Goal: Communication & Community: Answer question/provide support

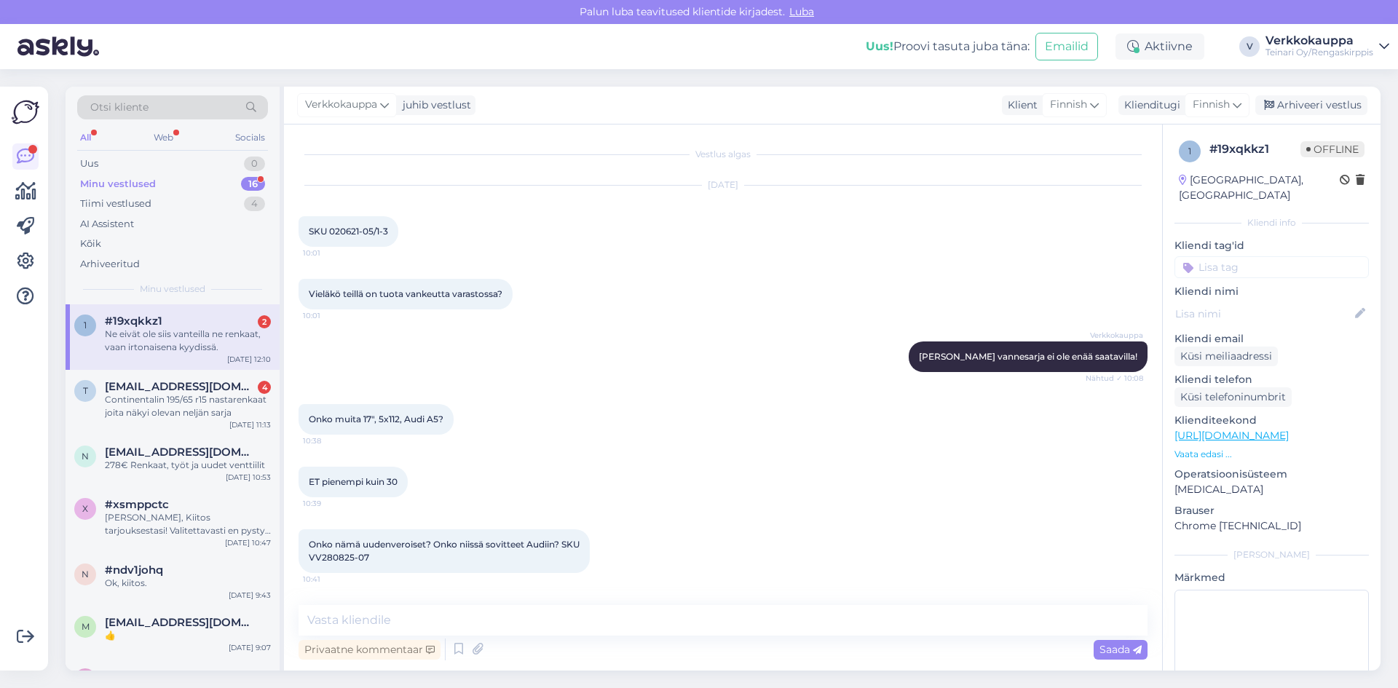
scroll to position [593, 0]
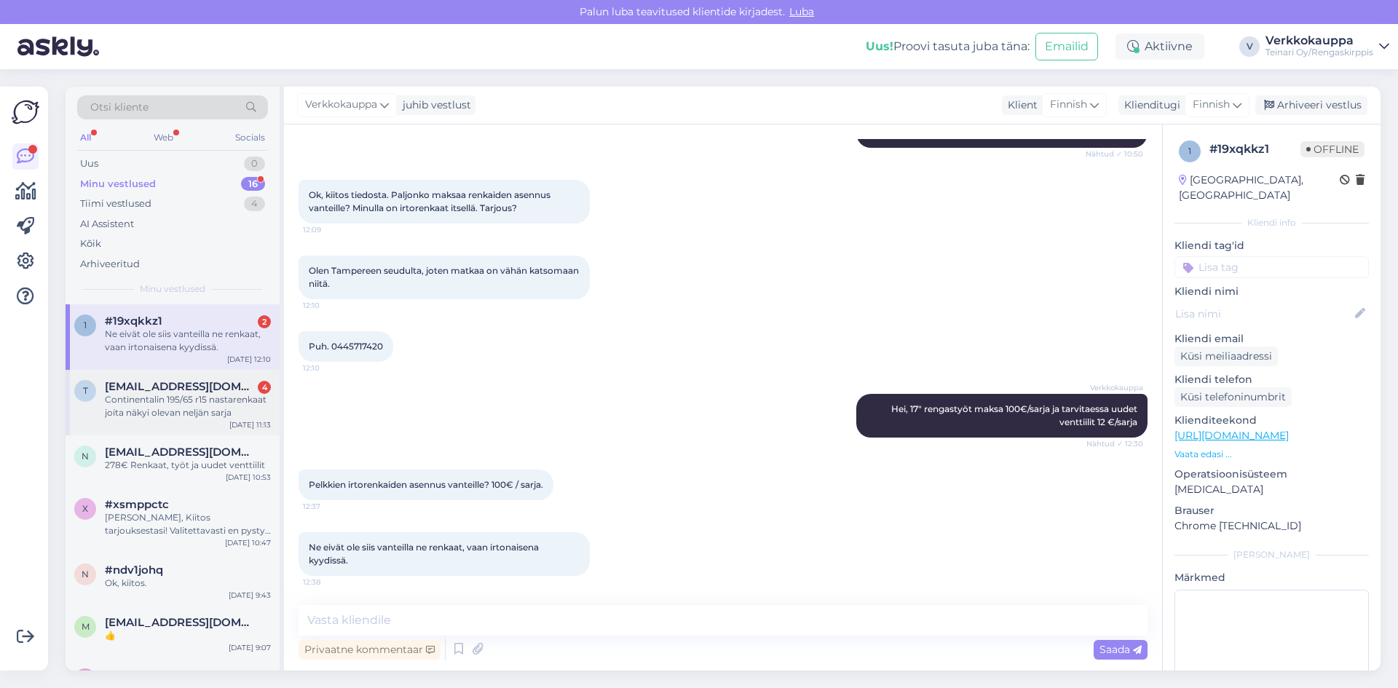
click at [182, 400] on div "Continentalin 195/65 r15 nastarenkaat joita näkyi olevan neljän sarja" at bounding box center [188, 406] width 166 height 26
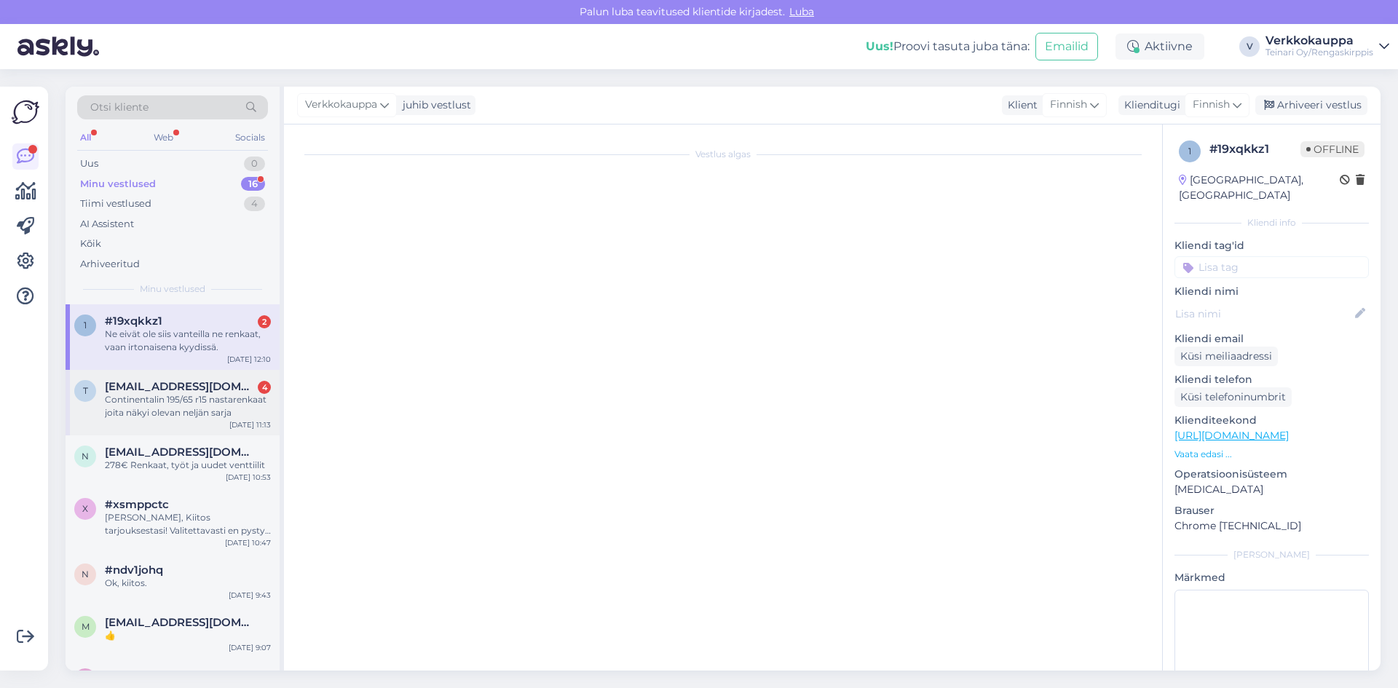
scroll to position [89, 0]
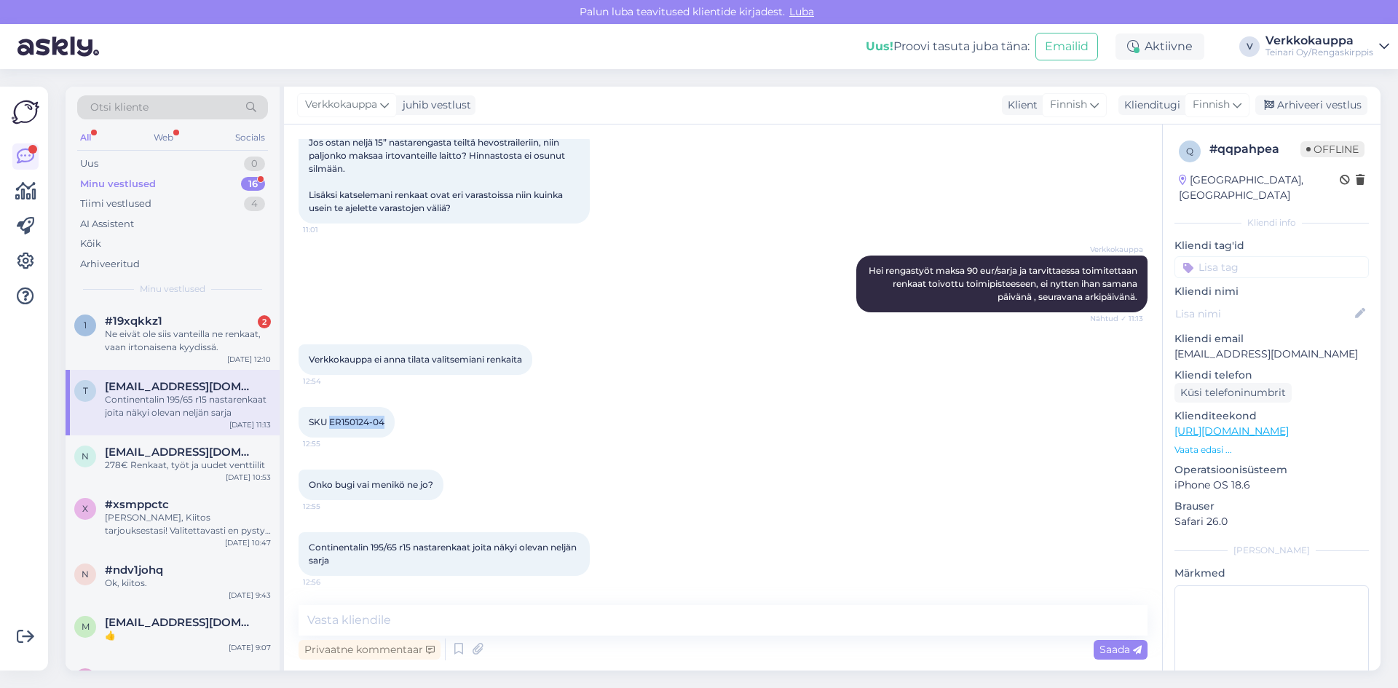
drag, startPoint x: 329, startPoint y: 420, endPoint x: 384, endPoint y: 422, distance: 54.6
click at [384, 422] on span "SKU ER150124-04" at bounding box center [347, 422] width 76 height 11
copy span "ER150124-04"
click at [350, 615] on textarea at bounding box center [723, 620] width 849 height 31
type textarea "a"
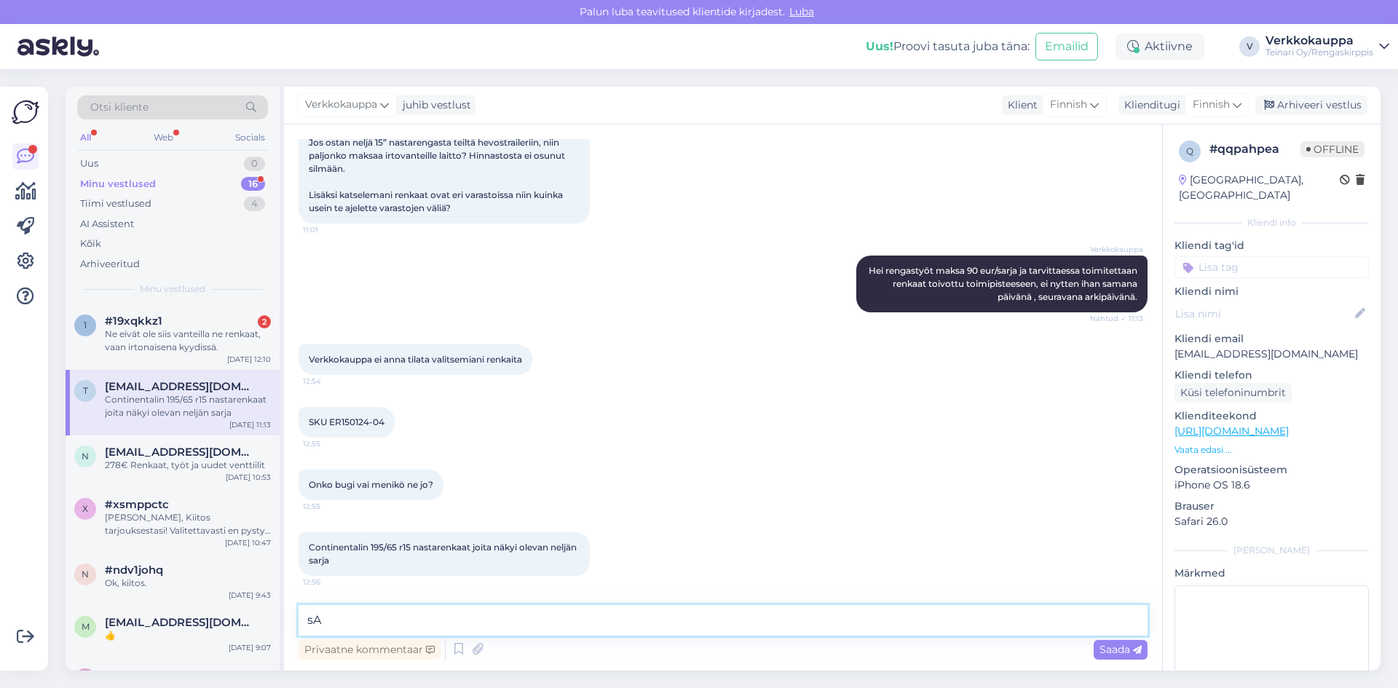
type textarea "s"
type textarea "Saatavuus 0 , eli joku on ehtinyt ennen sinua osta ne ."
click at [1105, 647] on span "Saada" at bounding box center [1121, 649] width 42 height 13
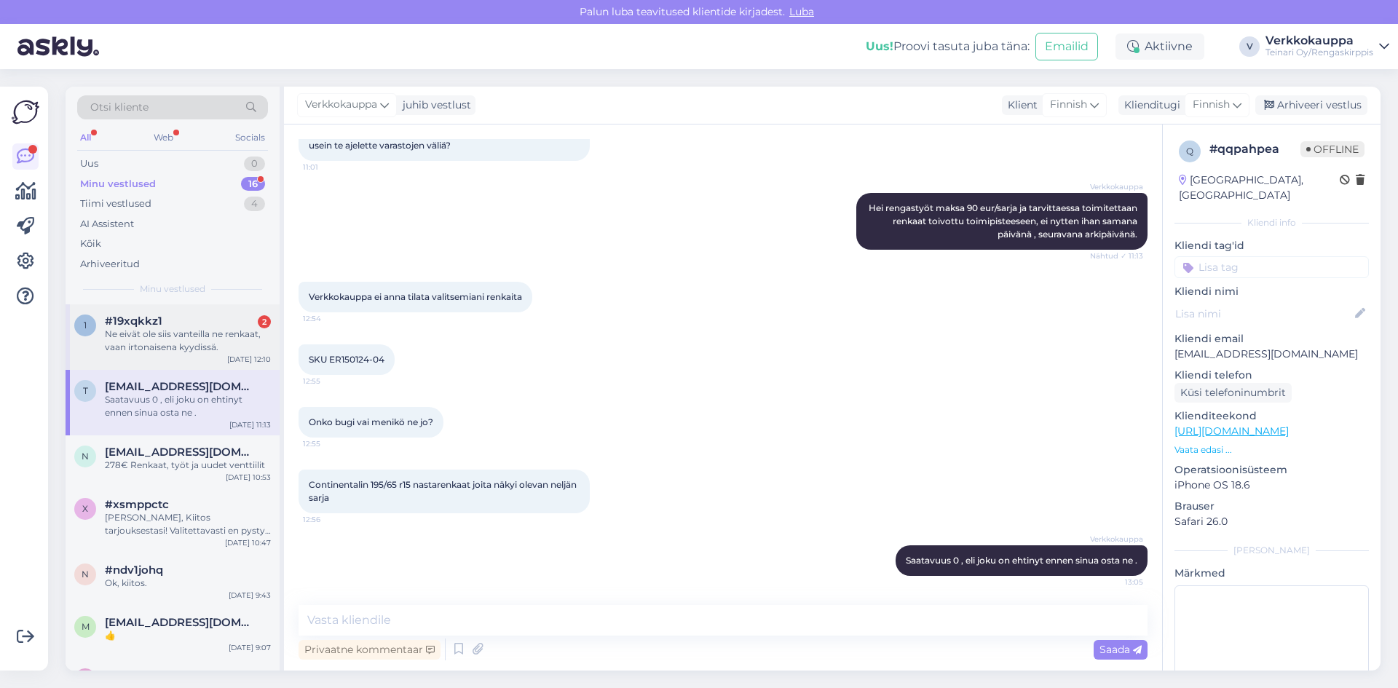
click at [149, 339] on div "Ne eivät ole siis vanteilla ne renkaat, vaan irtonaisena kyydissä." at bounding box center [188, 341] width 166 height 26
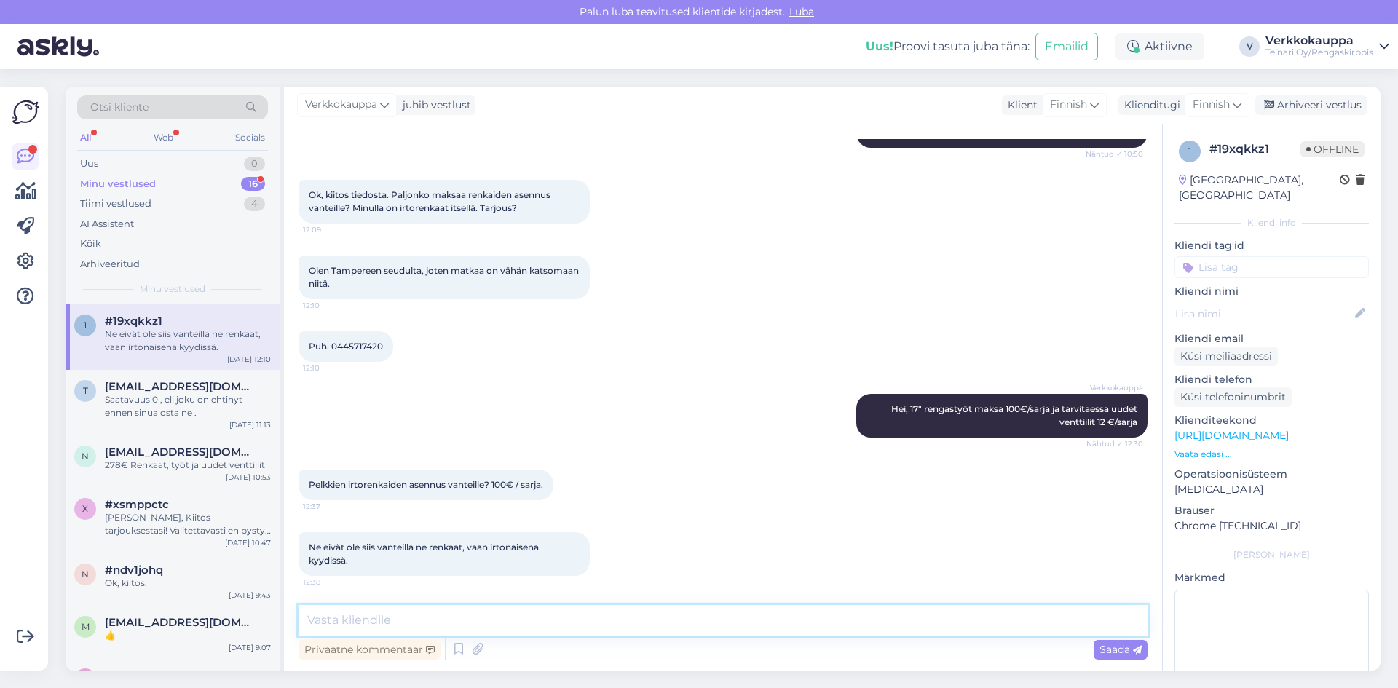
click at [333, 624] on textarea at bounding box center [723, 620] width 849 height 31
type textarea "Kyllä 17" rengastyöt maksa 100€/sarja"
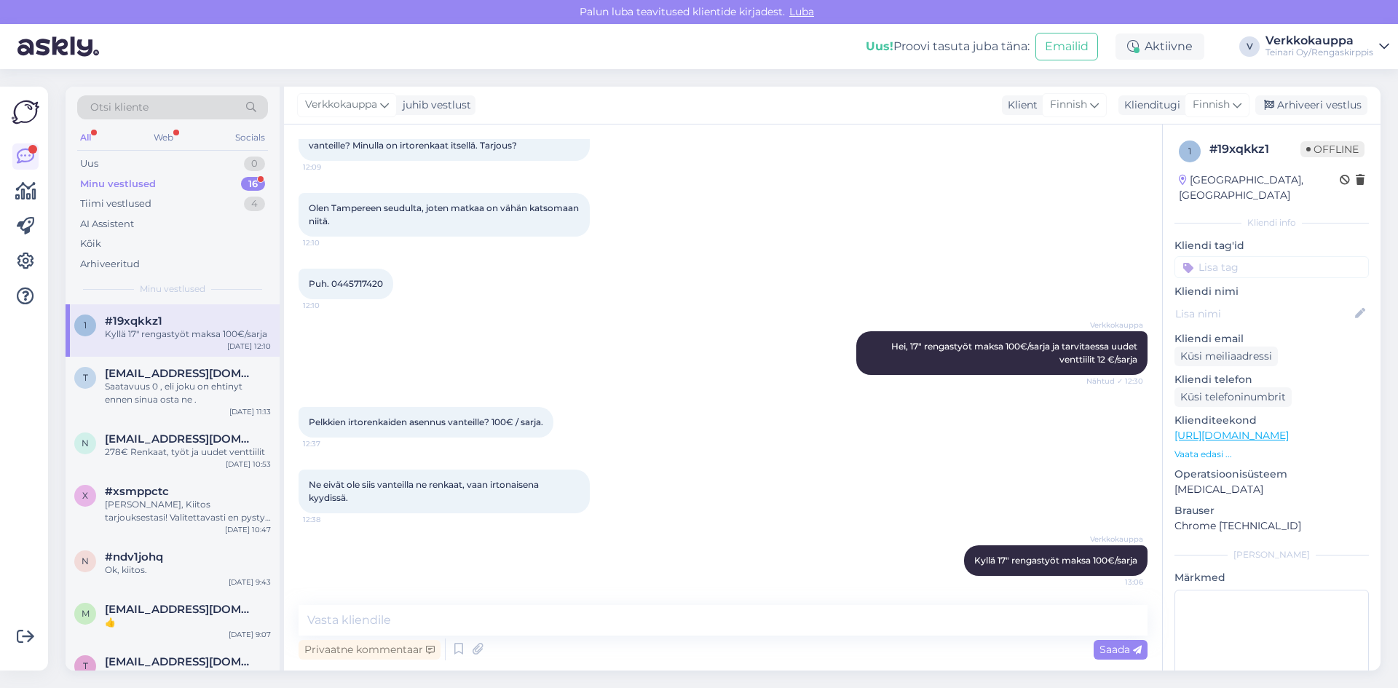
click at [162, 188] on div "Minu vestlused 16" at bounding box center [172, 184] width 191 height 20
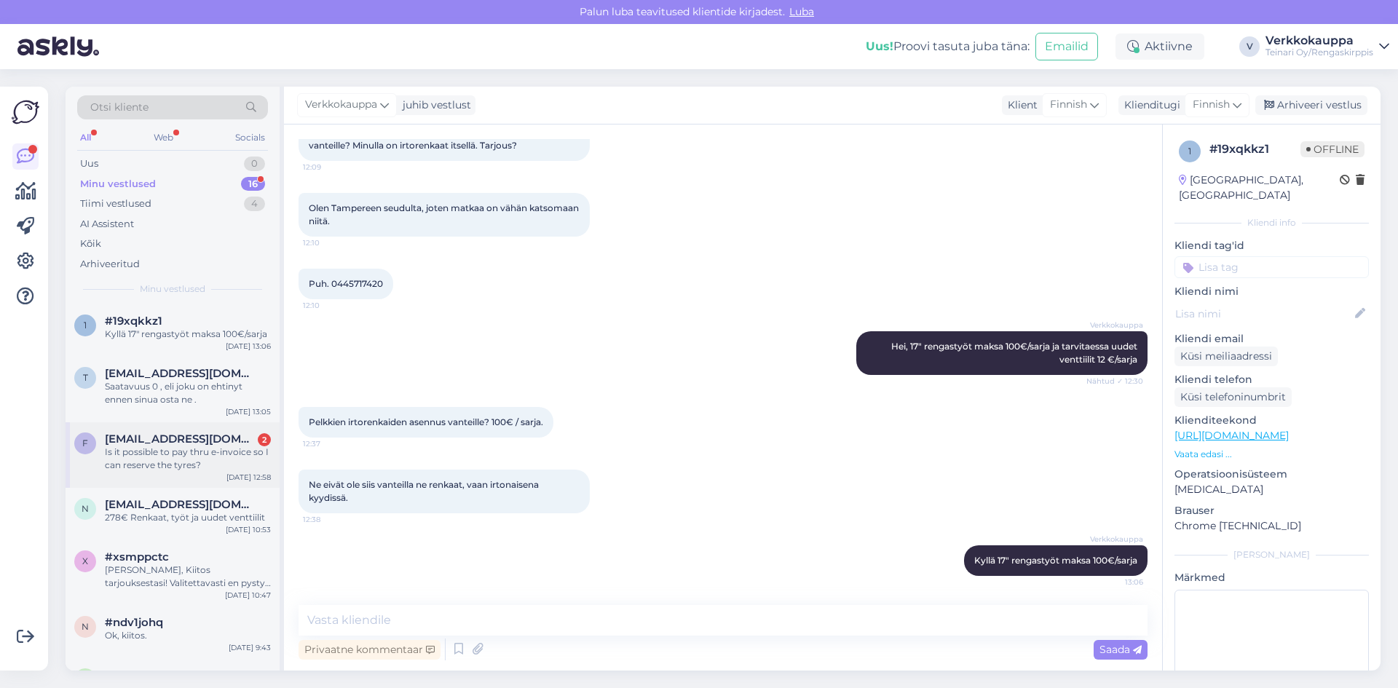
click at [195, 460] on div "Is it possible to pay thru e-invoice so I can reserve the tyres?" at bounding box center [188, 459] width 166 height 26
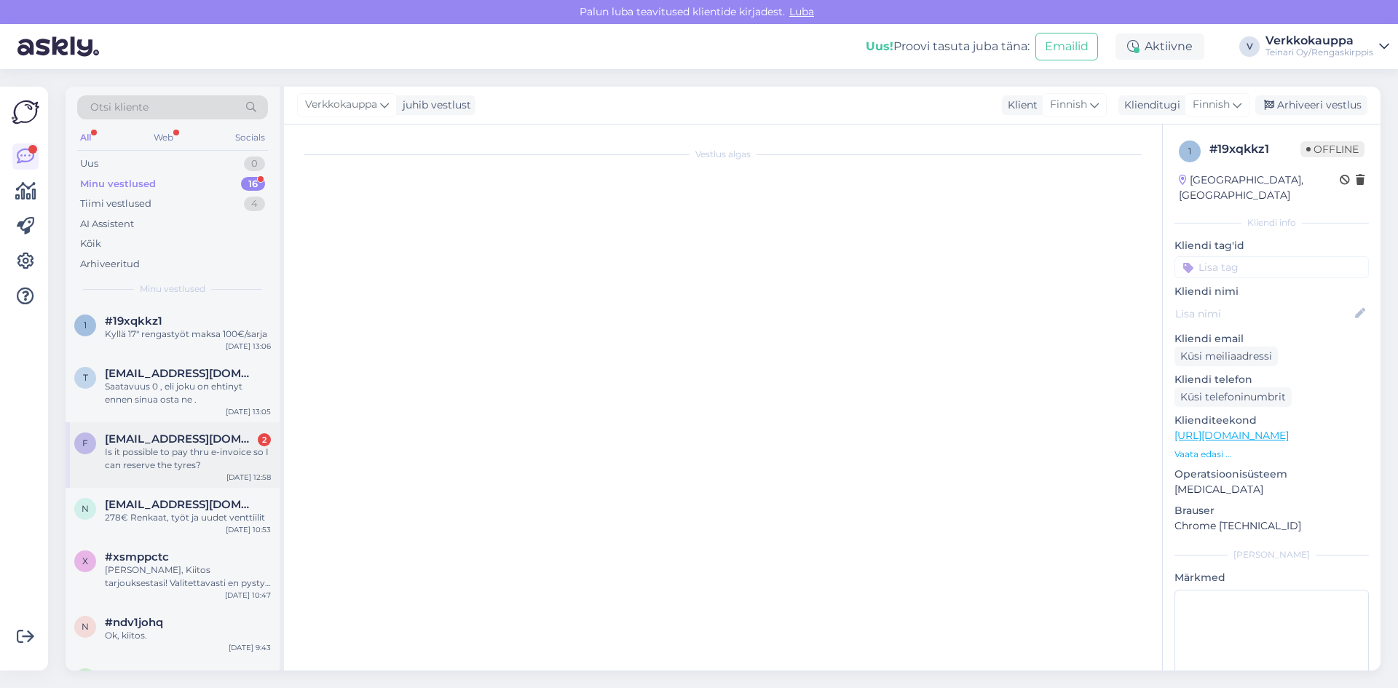
scroll to position [703, 0]
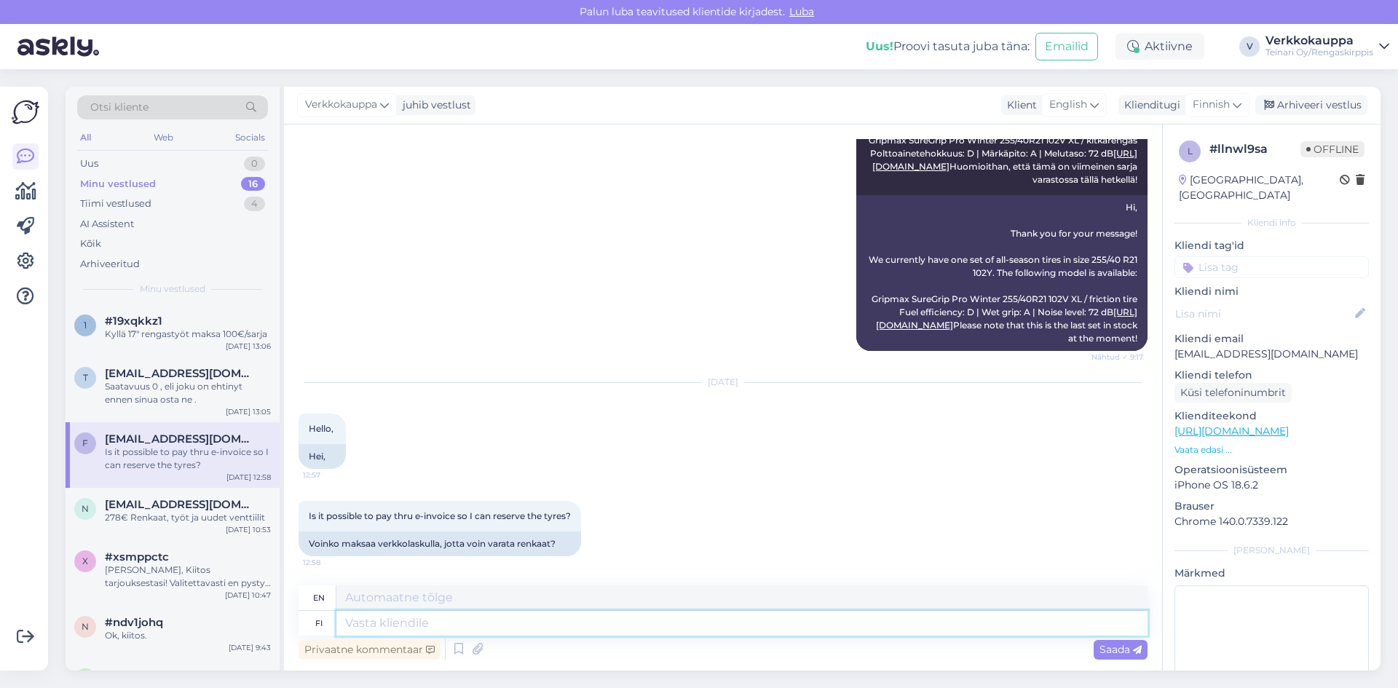
click at [493, 627] on textarea at bounding box center [741, 623] width 811 height 25
type textarea "Hei,"
type textarea "Hello"
type textarea "Hei,"
type textarea "Hello,"
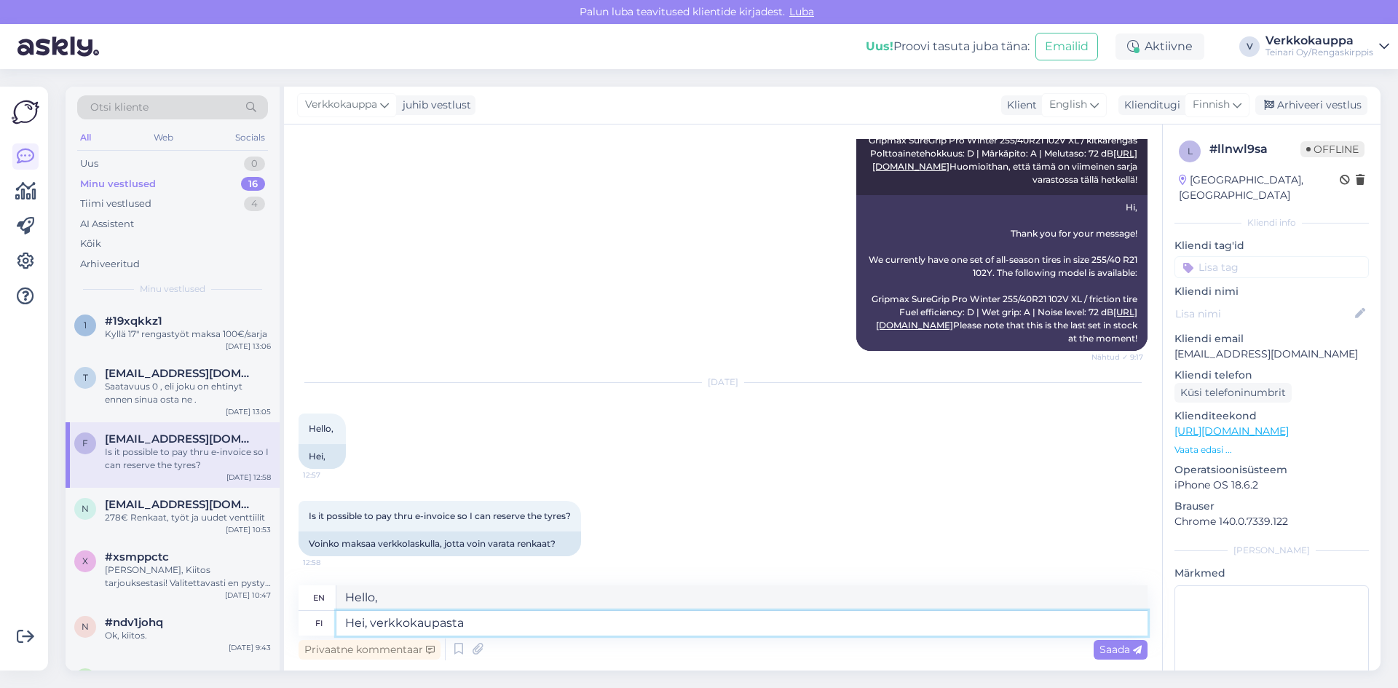
type textarea "Hei, verkkokaupasta"
type textarea "Hello, from the online store"
type textarea "Hei, verkkokaupasta ostaessa"
type textarea "Hello, when buying from an online store"
type textarea "Hei, verkkokaupasta ostaessa on n"
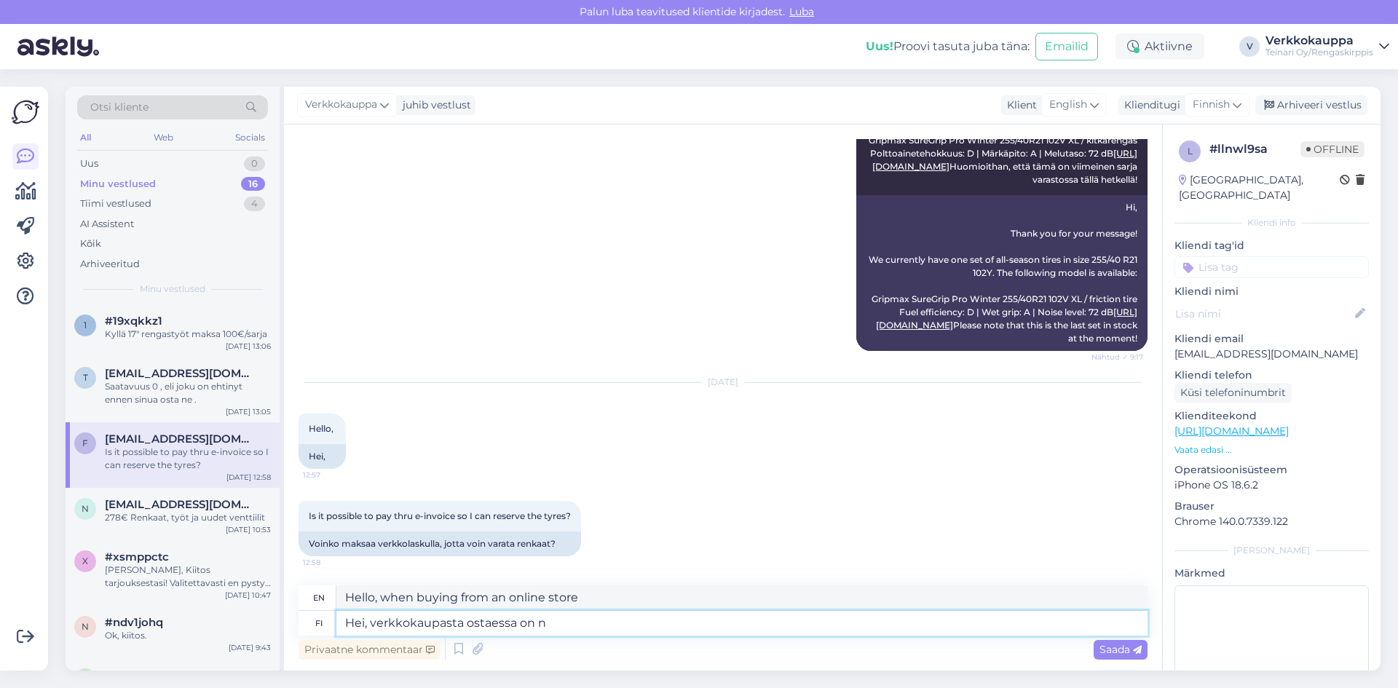
type textarea "Hi, when buying from the online store,"
type textarea "Hei, verkkokaupasta ostaessa on ne v"
type textarea "Hi, when buying from the online store, they are"
type textarea "Hei, verkkokaupasta ostaessa on ne varattu s"
type textarea "Hi, when buying from the online store they are reserved"
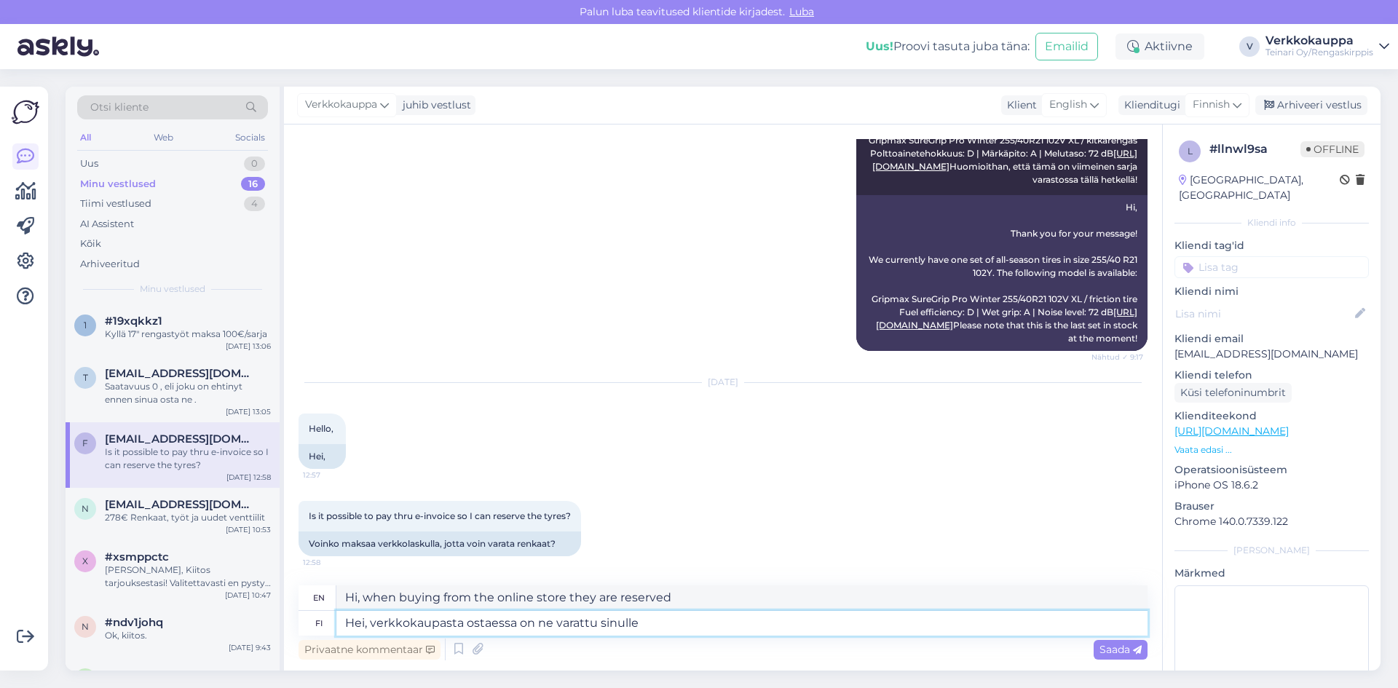
type textarea "Hei, verkkokaupasta ostaessa on ne varattu sinulle"
type textarea "Hi, when you buy from the online store, they are reserved for you."
type textarea "[PERSON_NAME], verkkokaupasta ostaessa on ne varattu sinulle?"
type textarea "Hi, when buying from the online store, are they reserved for you?"
type textarea "Hei, verkkokaupasta ostaessa on ne varattu sinulle"
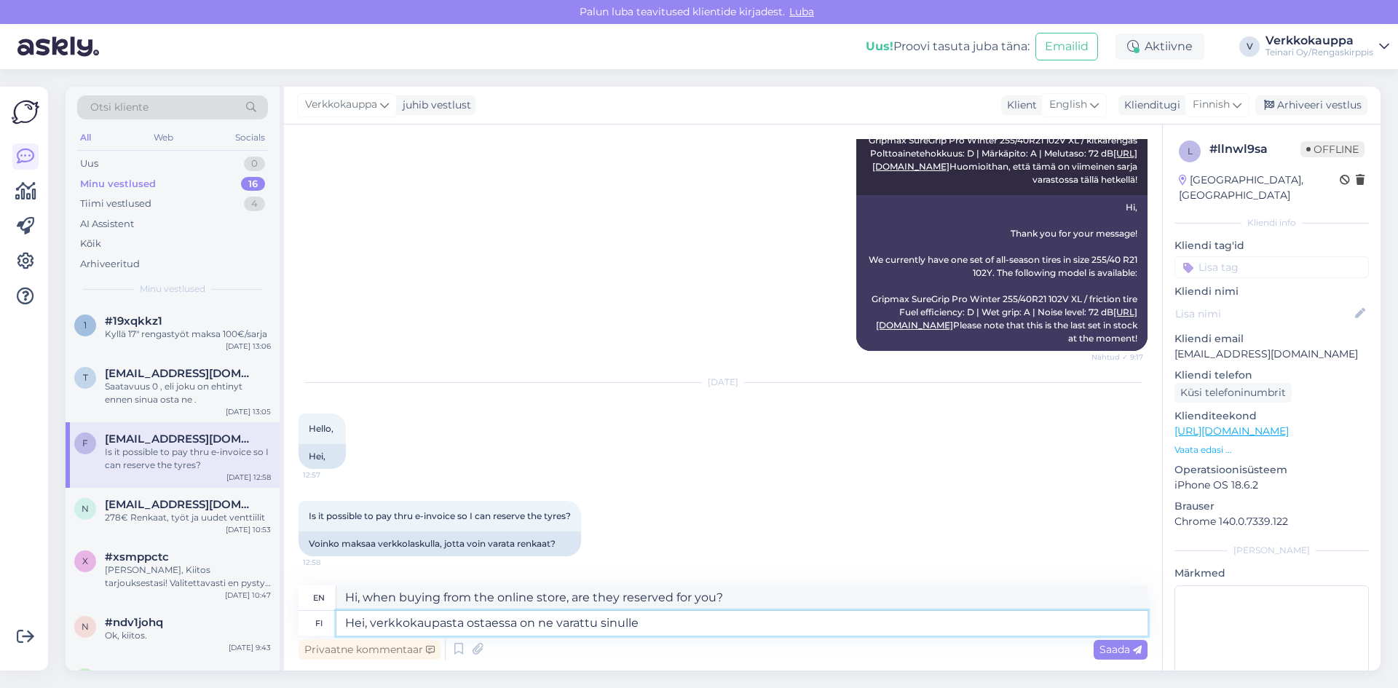
type textarea "Hi, when you buy from the online store, they are reserved for you."
type textarea "Hei, verkkokaupasta ostaessa on ne varattu sinulle!"
type textarea "Hey, when you buy from the online store, they are reserved for you!"
type textarea "Hei, verkkokaupasta ostaessa on ne varattu sinulle!"
click at [1118, 650] on span "Saada" at bounding box center [1121, 649] width 42 height 13
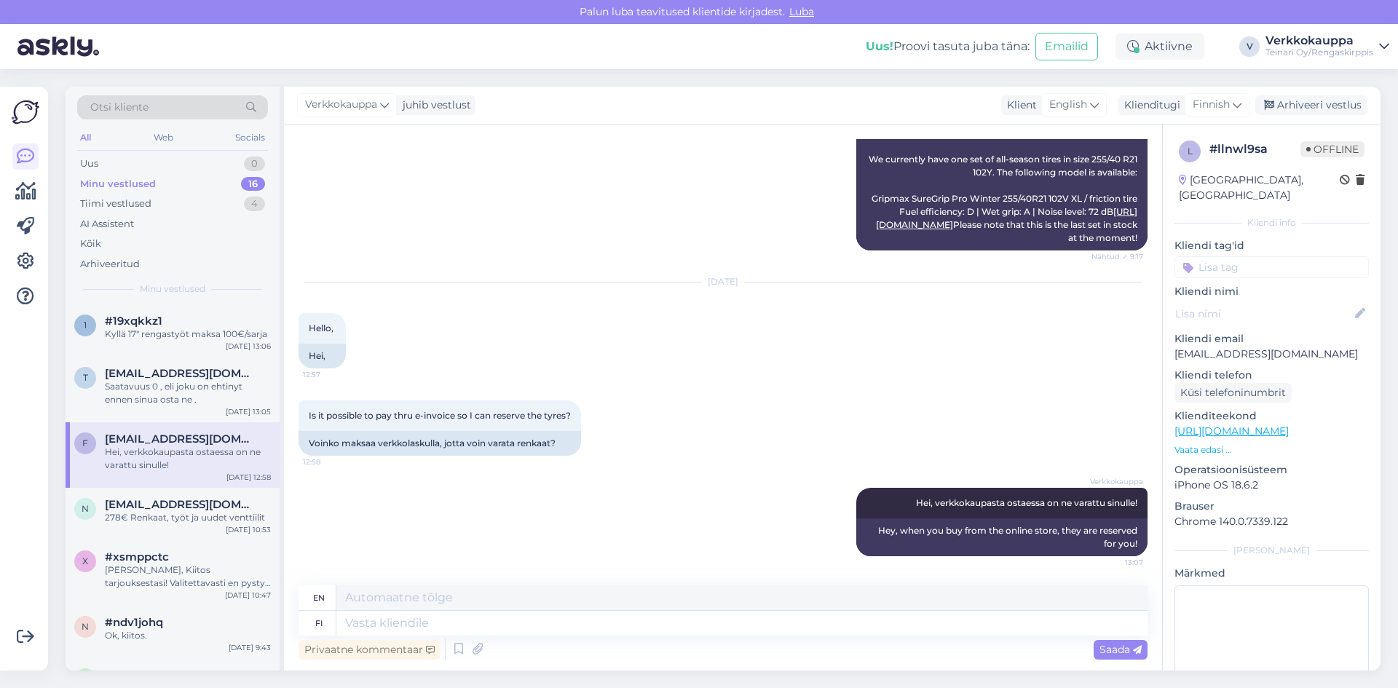
scroll to position [803, 0]
click at [184, 157] on div "Uus 0" at bounding box center [172, 164] width 191 height 20
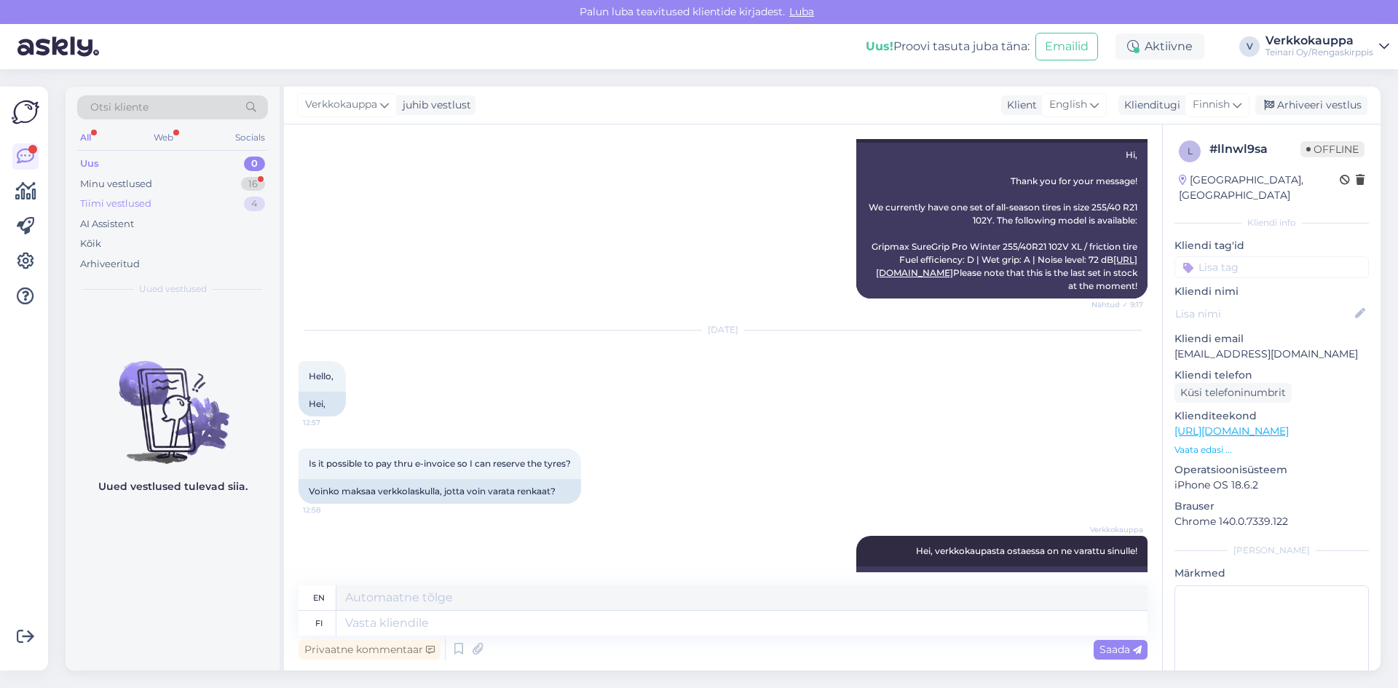
scroll to position [658, 0]
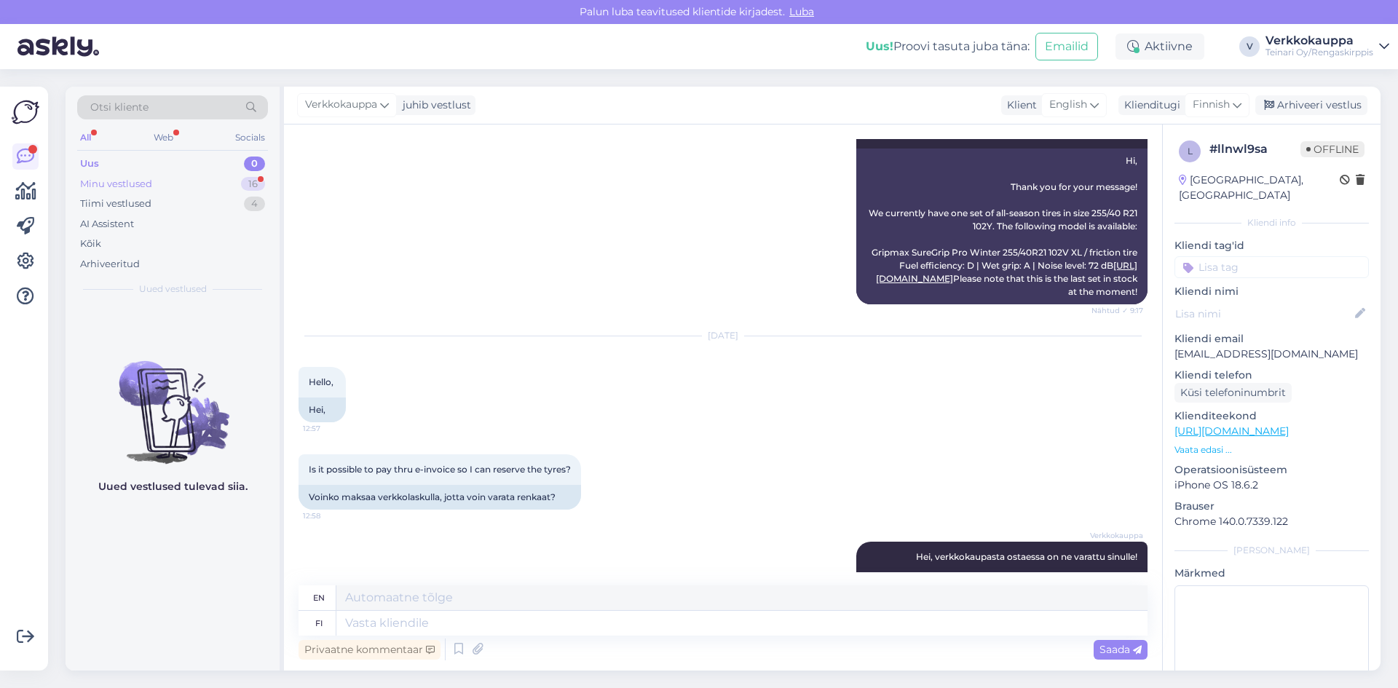
click at [135, 186] on div "Minu vestlused" at bounding box center [116, 184] width 72 height 15
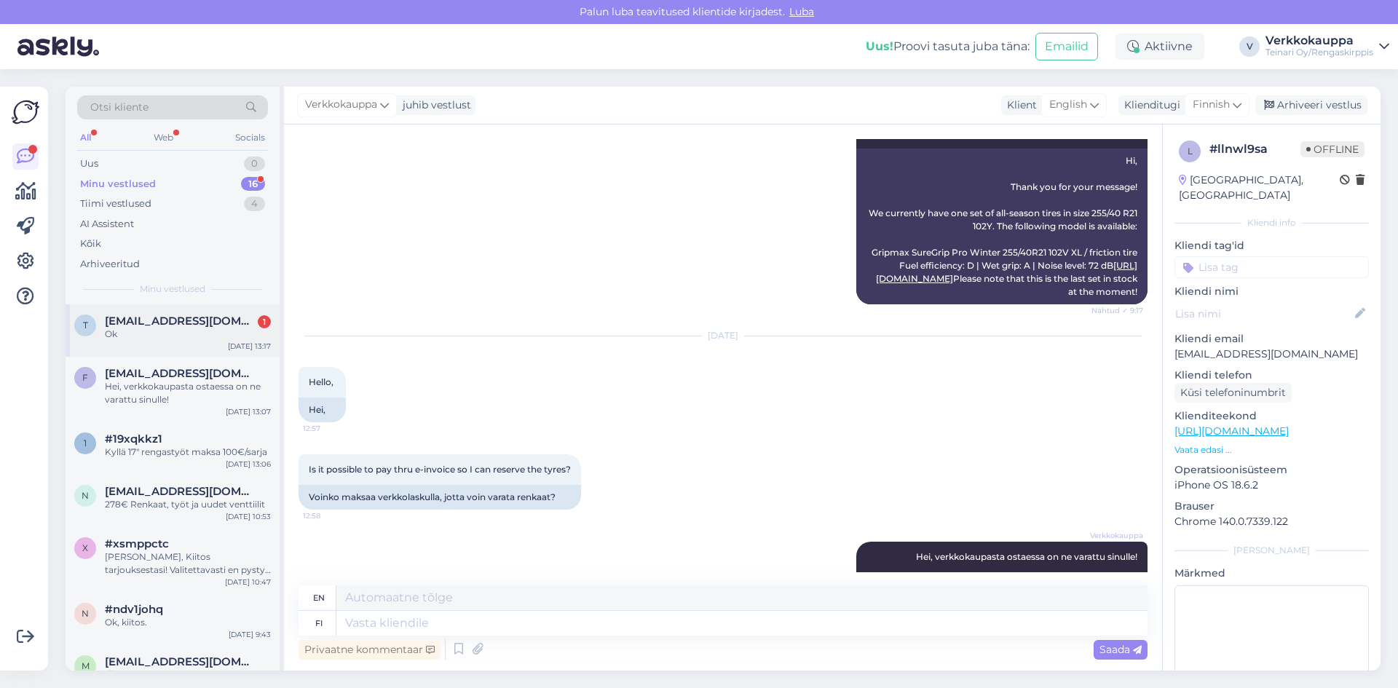
click at [210, 333] on div "Ok" at bounding box center [188, 334] width 166 height 13
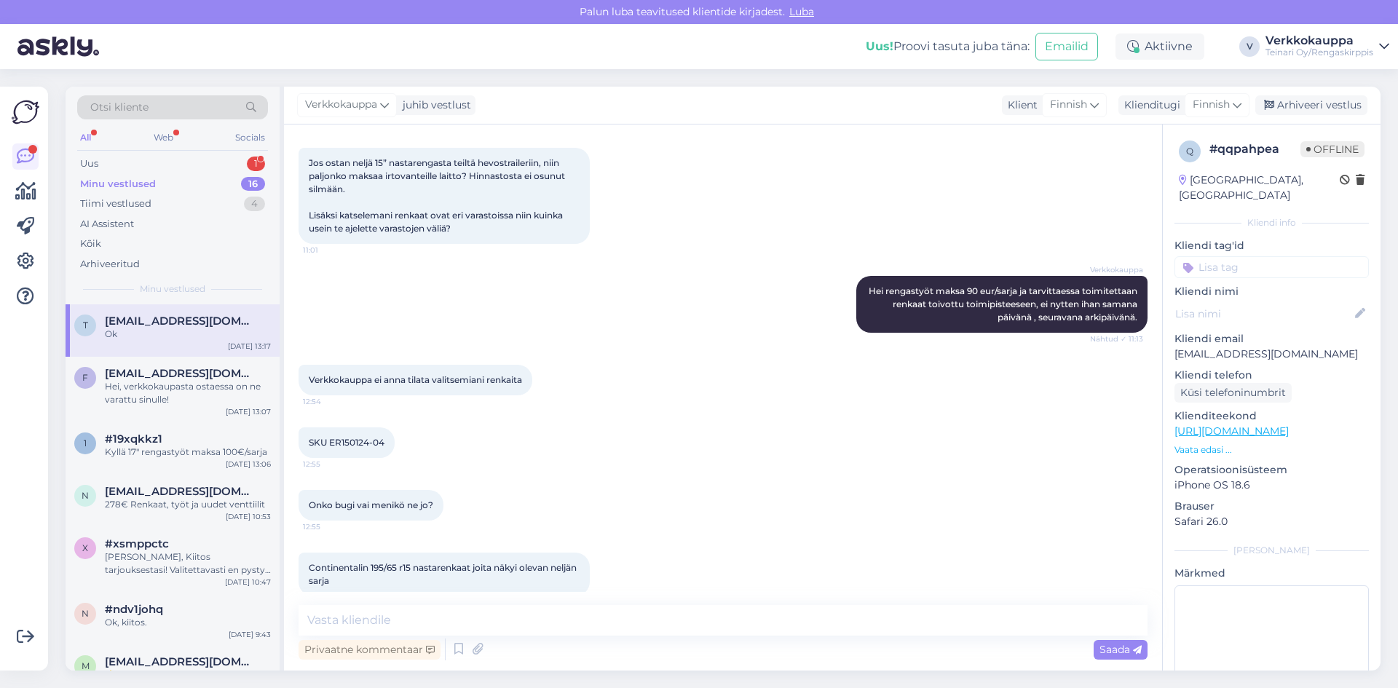
scroll to position [214, 0]
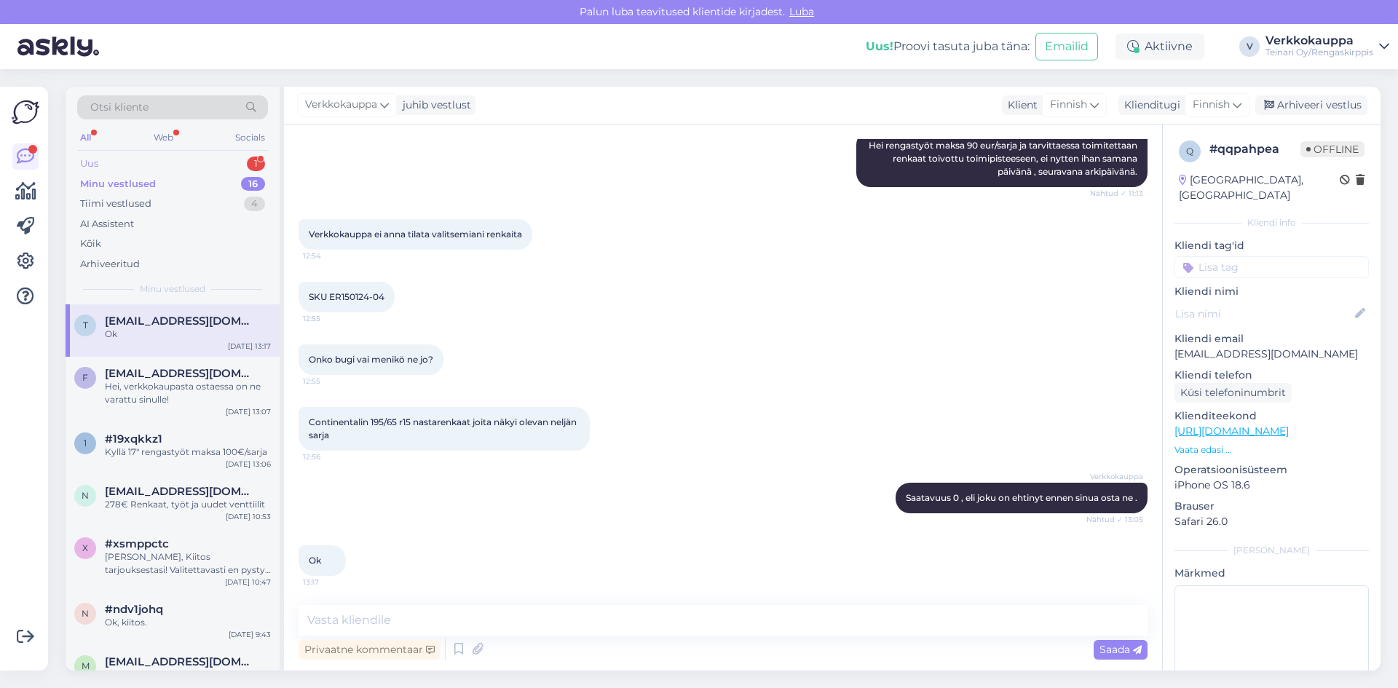
click at [103, 163] on div "Uus 1" at bounding box center [172, 164] width 191 height 20
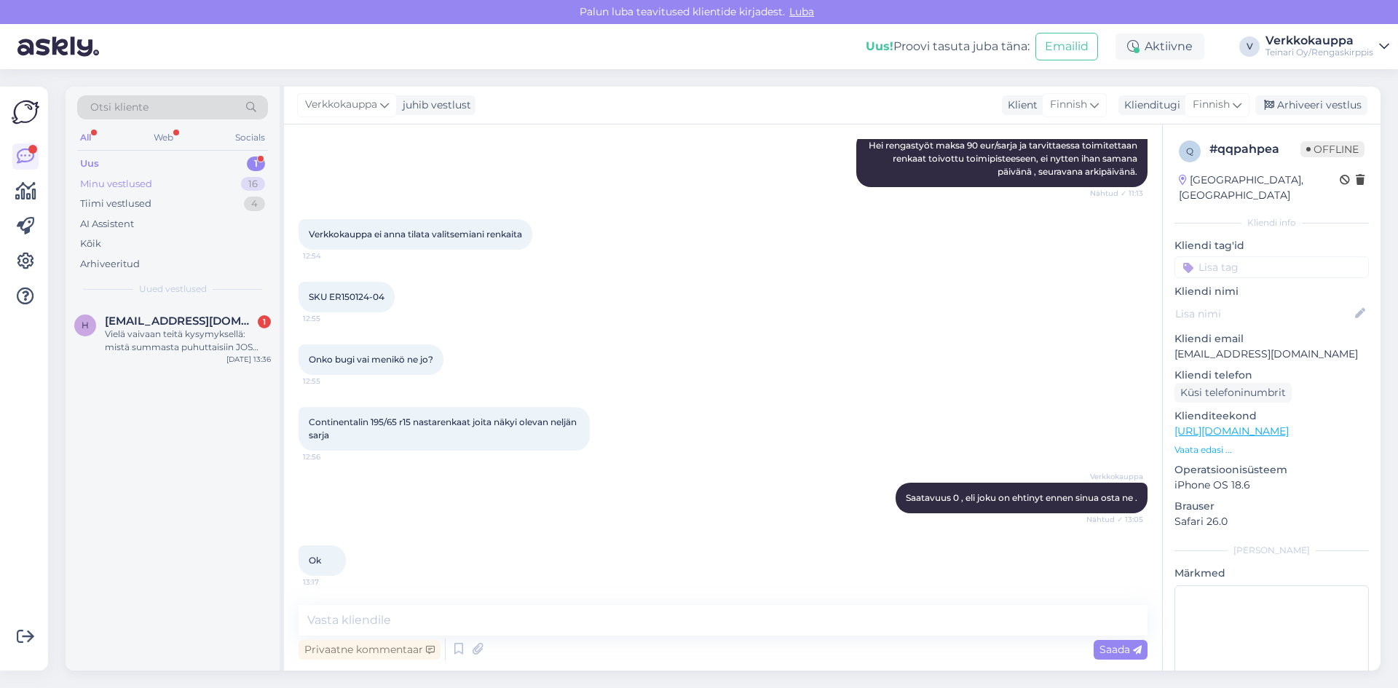
click at [133, 184] on div "Minu vestlused" at bounding box center [116, 184] width 72 height 15
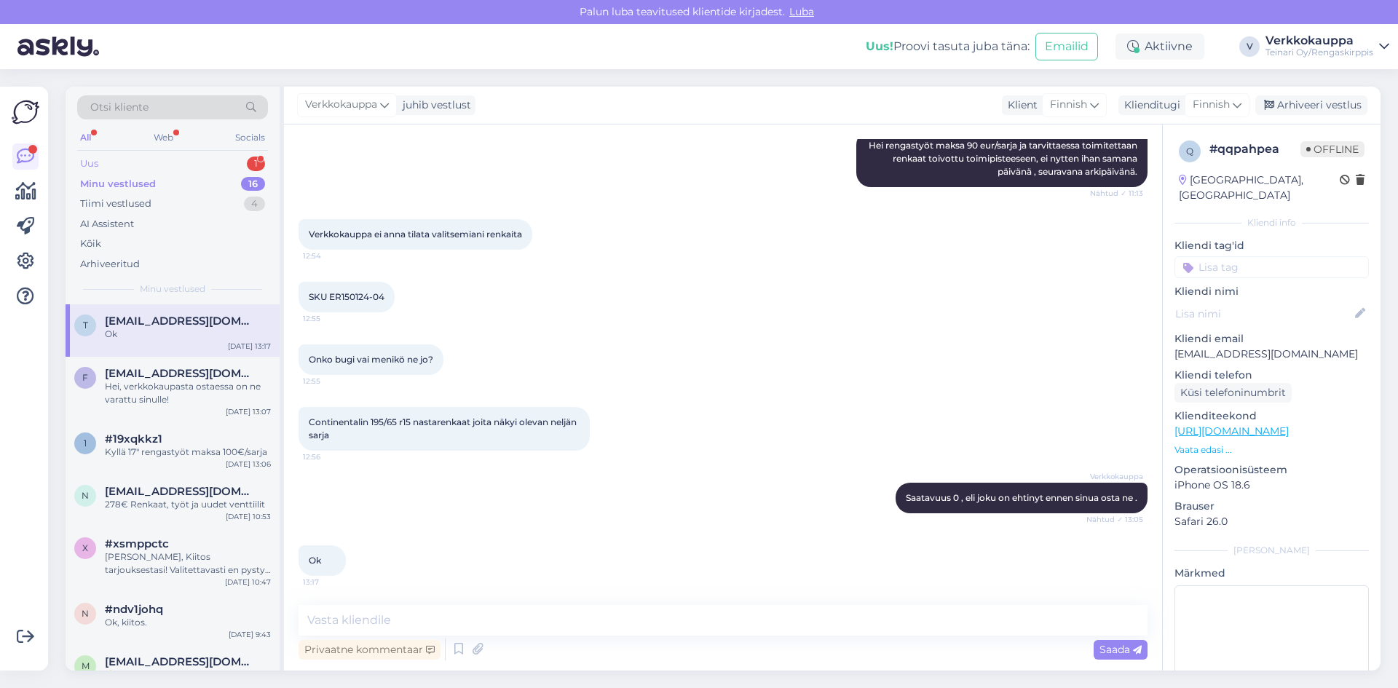
click at [106, 165] on div "Uus 1" at bounding box center [172, 164] width 191 height 20
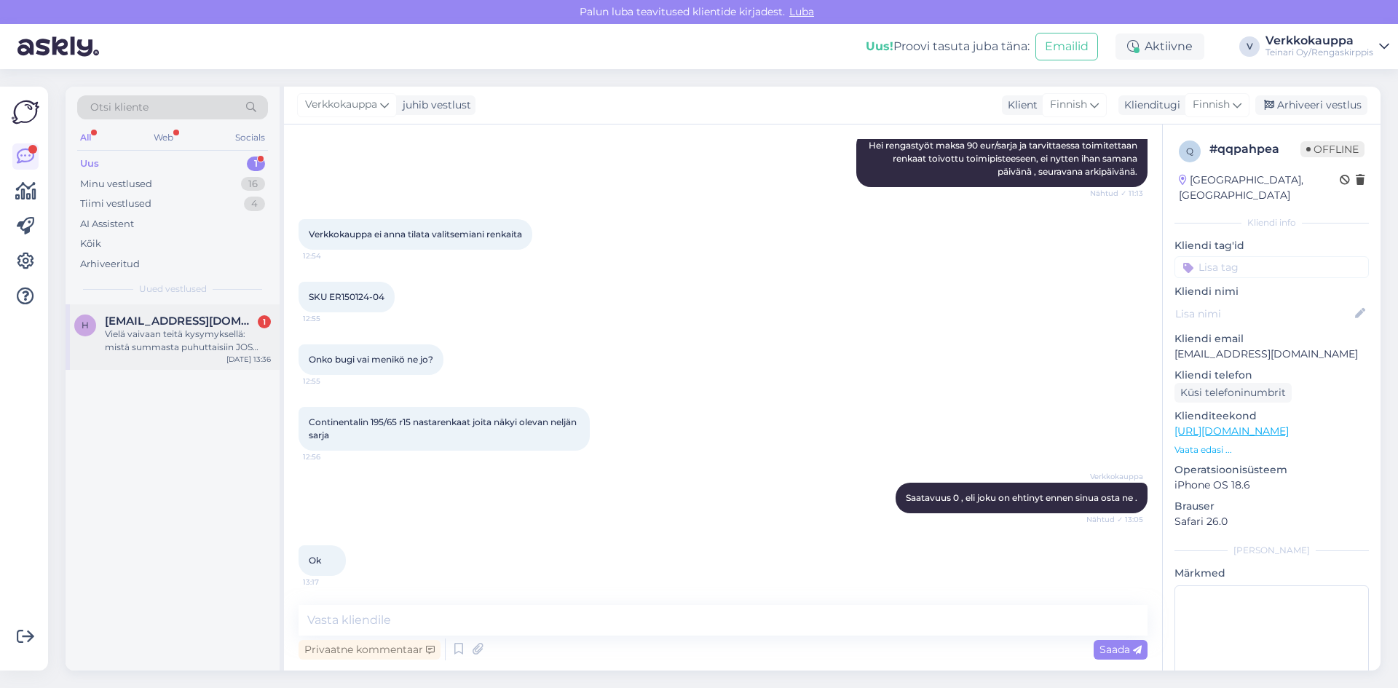
click at [184, 340] on div "Vielä vaivaan teitä kysymyksellä: mistä summasta puhuttaisiin JOS nämä olisi tä…" at bounding box center [188, 341] width 166 height 26
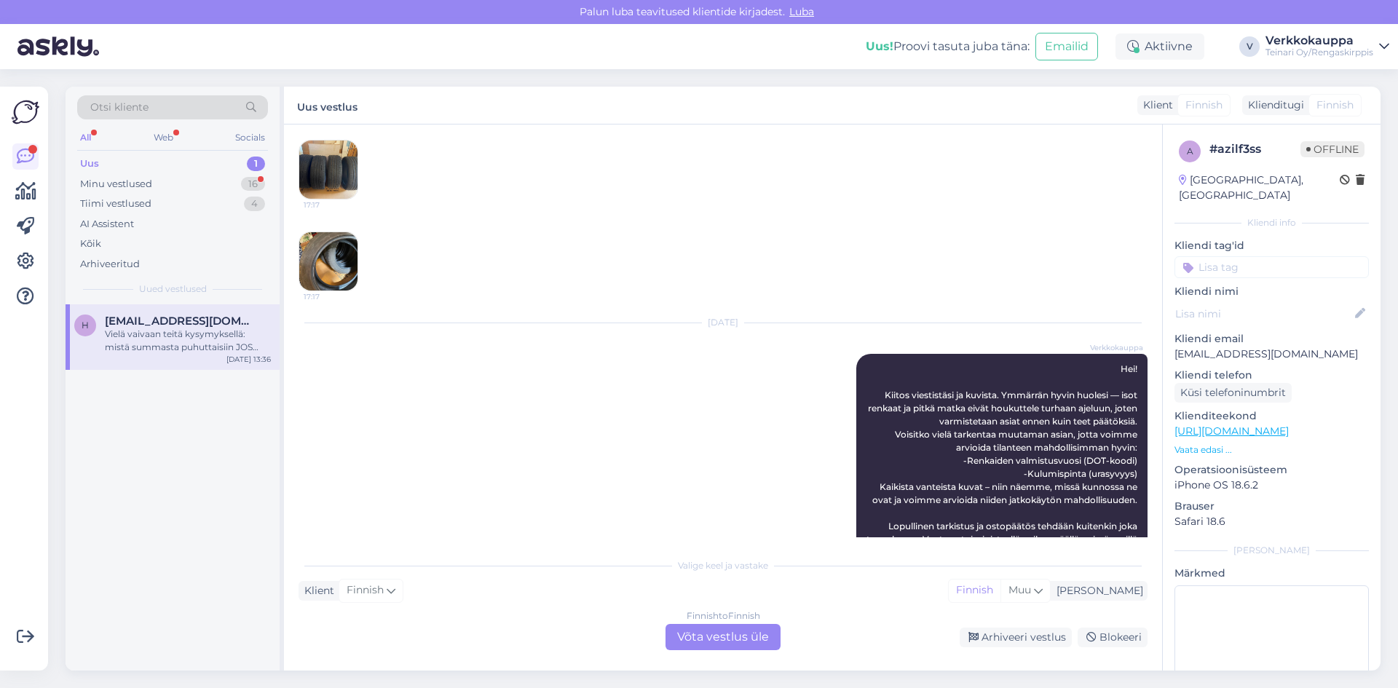
scroll to position [315, 0]
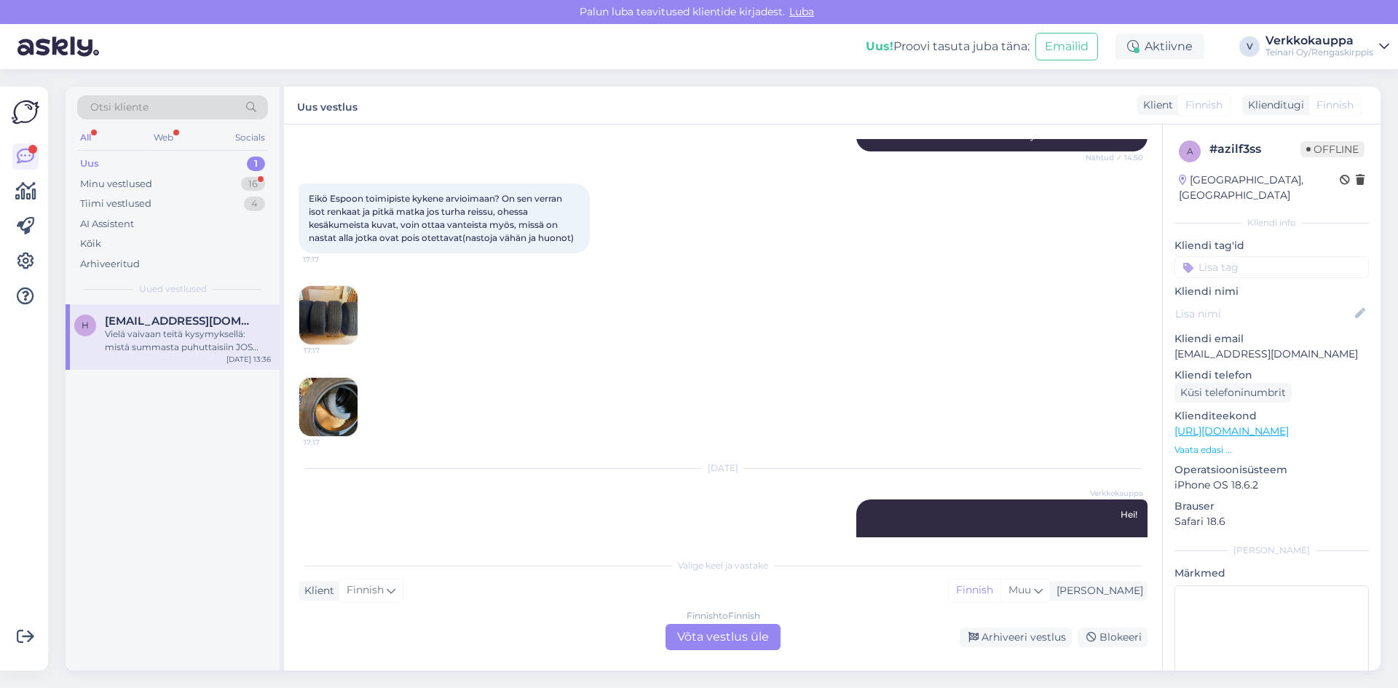
click at [336, 320] on img at bounding box center [328, 315] width 58 height 58
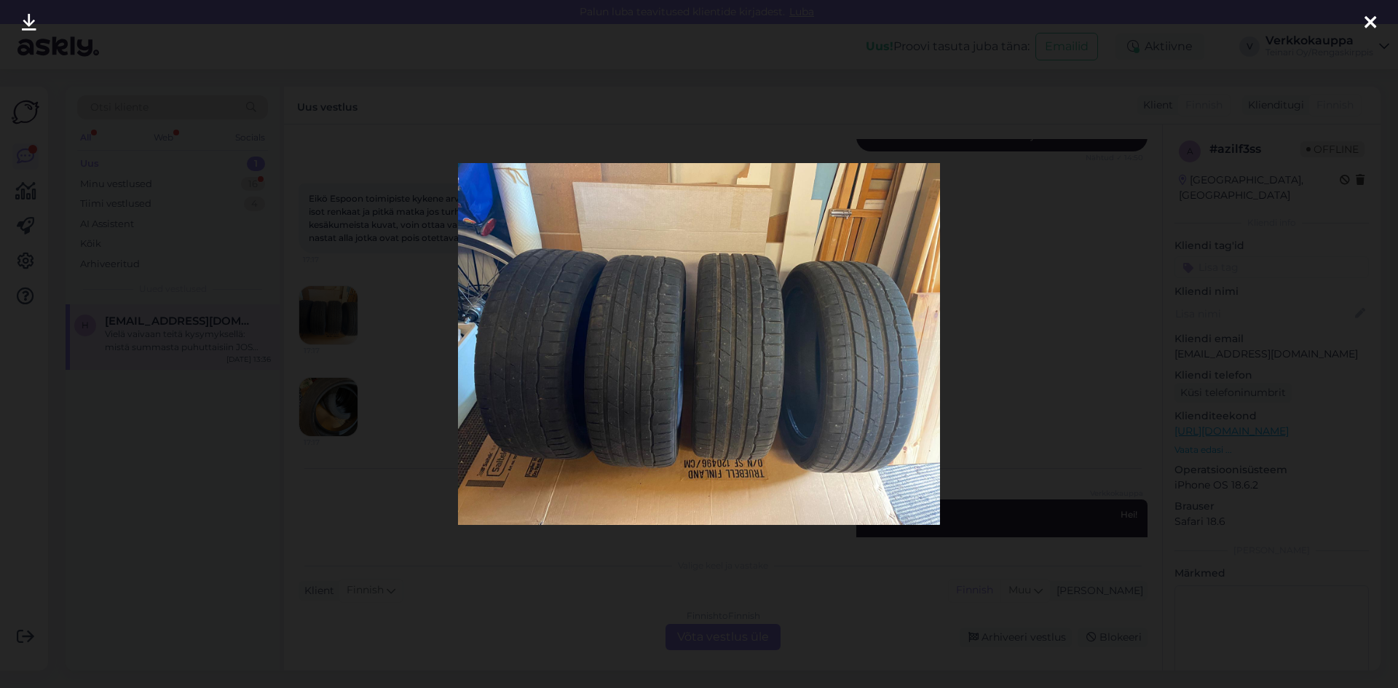
click at [1365, 23] on icon at bounding box center [1371, 23] width 12 height 19
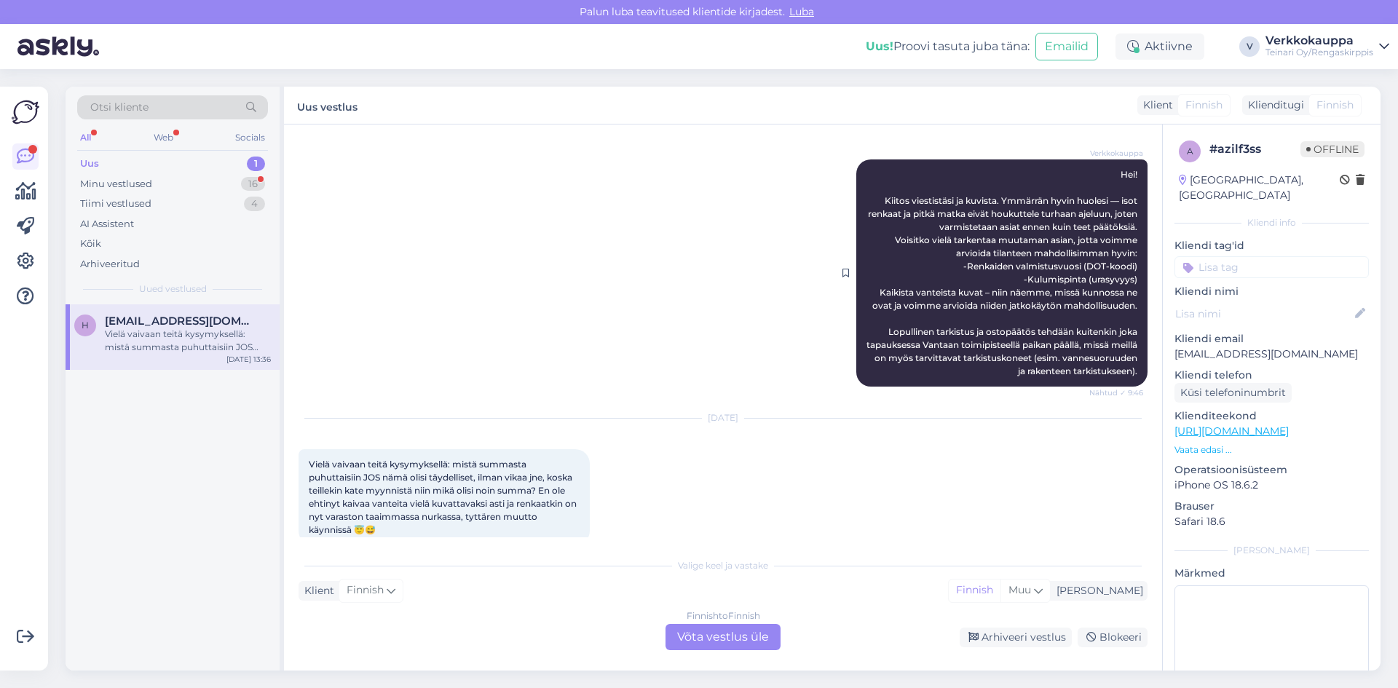
scroll to position [679, 0]
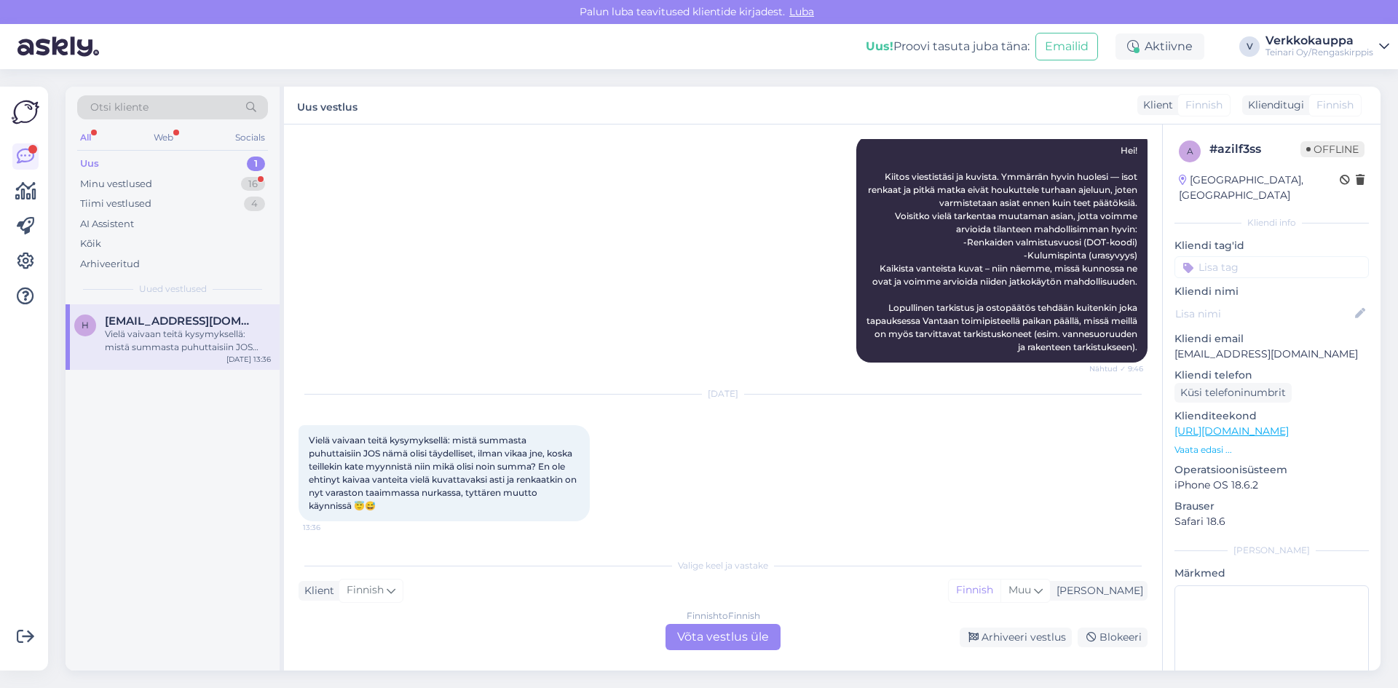
click at [702, 628] on div "Finnish to Finnish Võta vestlus üle" at bounding box center [723, 637] width 115 height 26
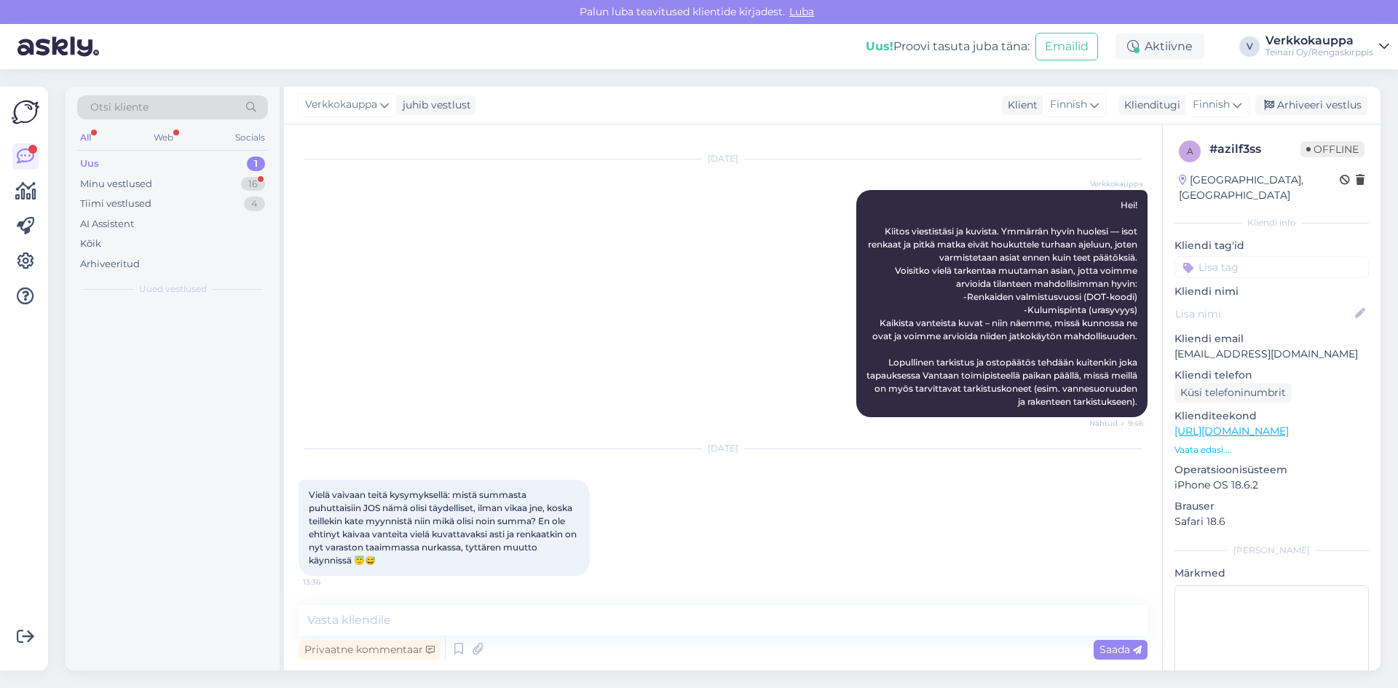
scroll to position [625, 0]
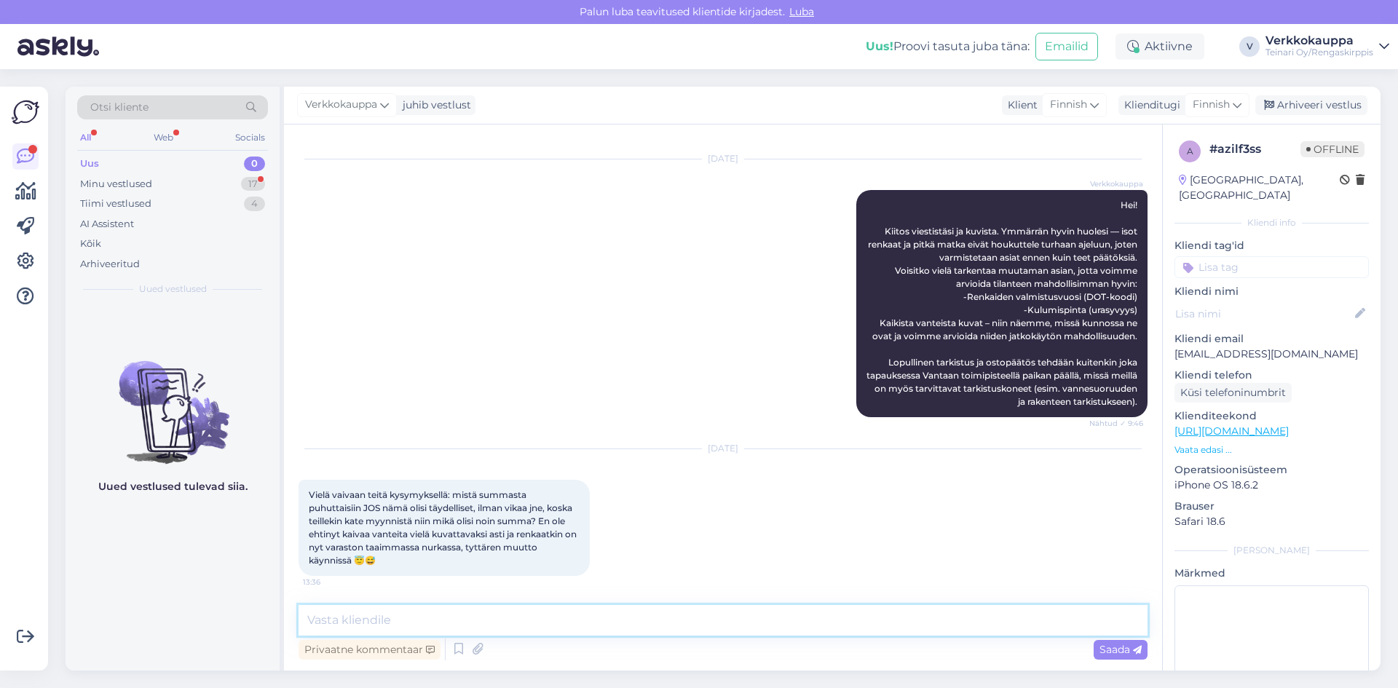
click at [451, 617] on textarea at bounding box center [723, 620] width 849 height 31
type textarea "Hei, mikä on renkaiten valmistus vuosi ja paljon pintaa on jäljellä?"
click at [1113, 646] on span "Saada" at bounding box center [1121, 649] width 42 height 13
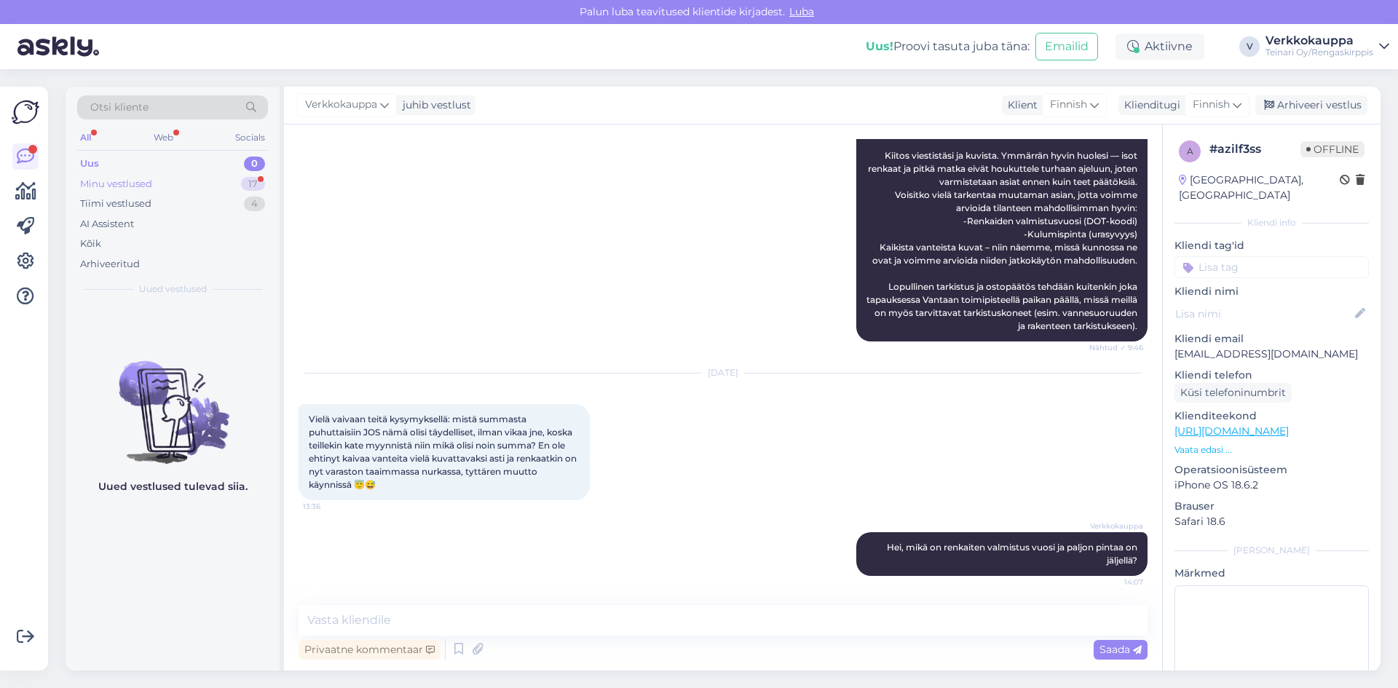
click at [140, 184] on div "Minu vestlused" at bounding box center [116, 184] width 72 height 15
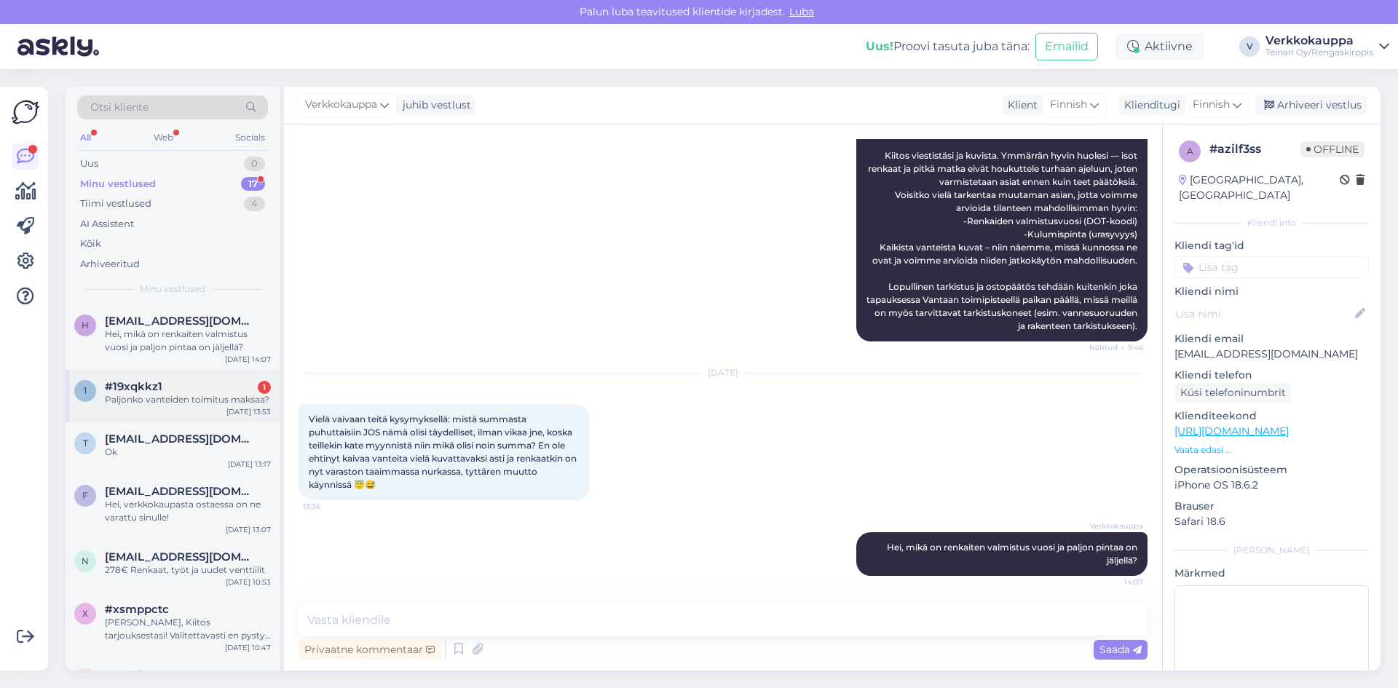
click at [234, 414] on div "[DATE] 13:53" at bounding box center [248, 411] width 44 height 11
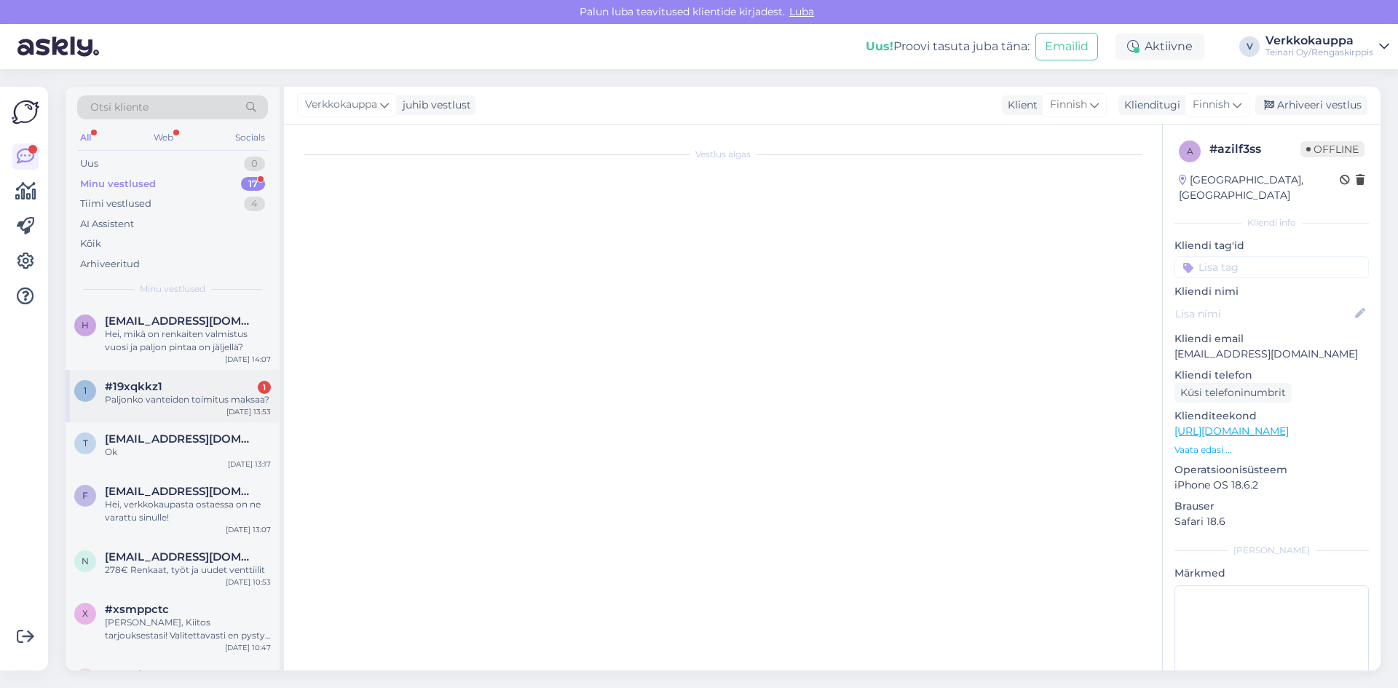
scroll to position [718, 0]
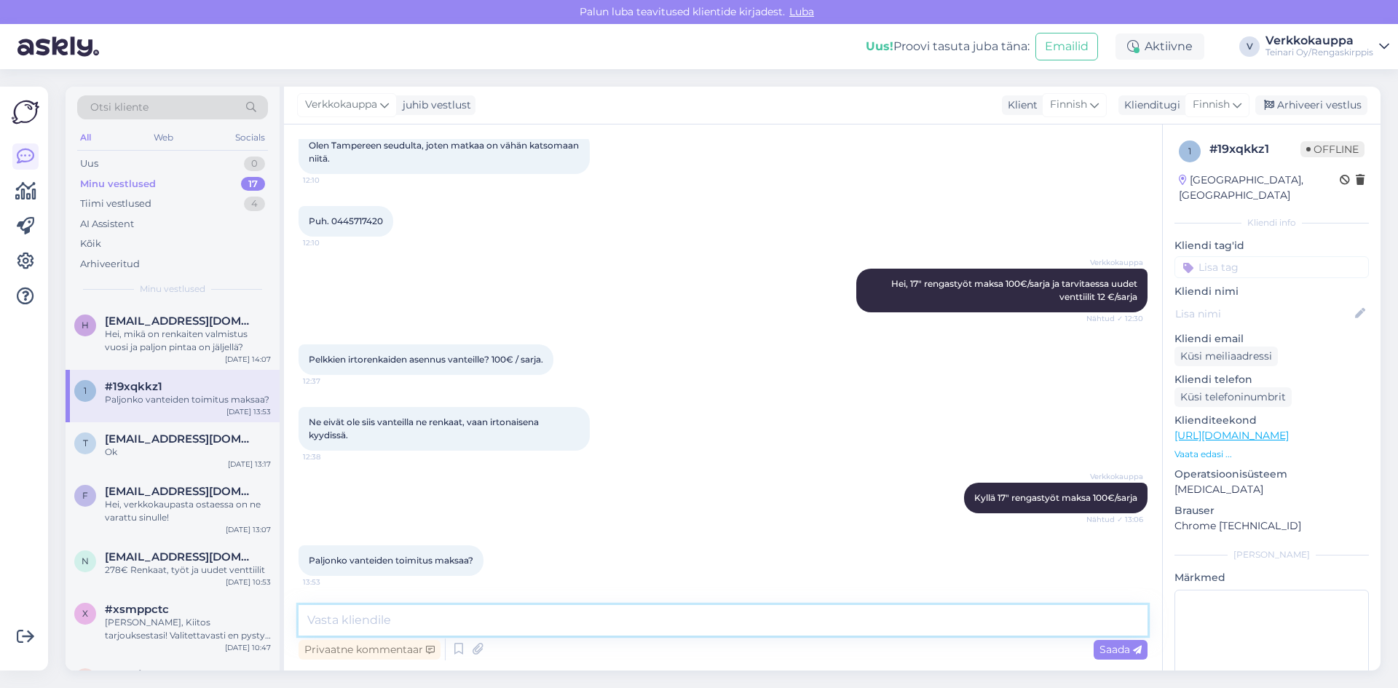
click at [484, 615] on textarea at bounding box center [723, 620] width 849 height 31
click at [454, 619] on textarea "Verkkokaupasta ostaessa 40 eur" at bounding box center [723, 620] width 849 height 31
click at [626, 617] on textarea "Verkkokaupasta ostaessa kotiinkuljetus maksaa 40 eur" at bounding box center [723, 620] width 849 height 31
type textarea "Verkkokaupasta ostaessa kotiinkuljetus maksaa 40 eur"
click at [1100, 648] on span "Saada" at bounding box center [1121, 649] width 42 height 13
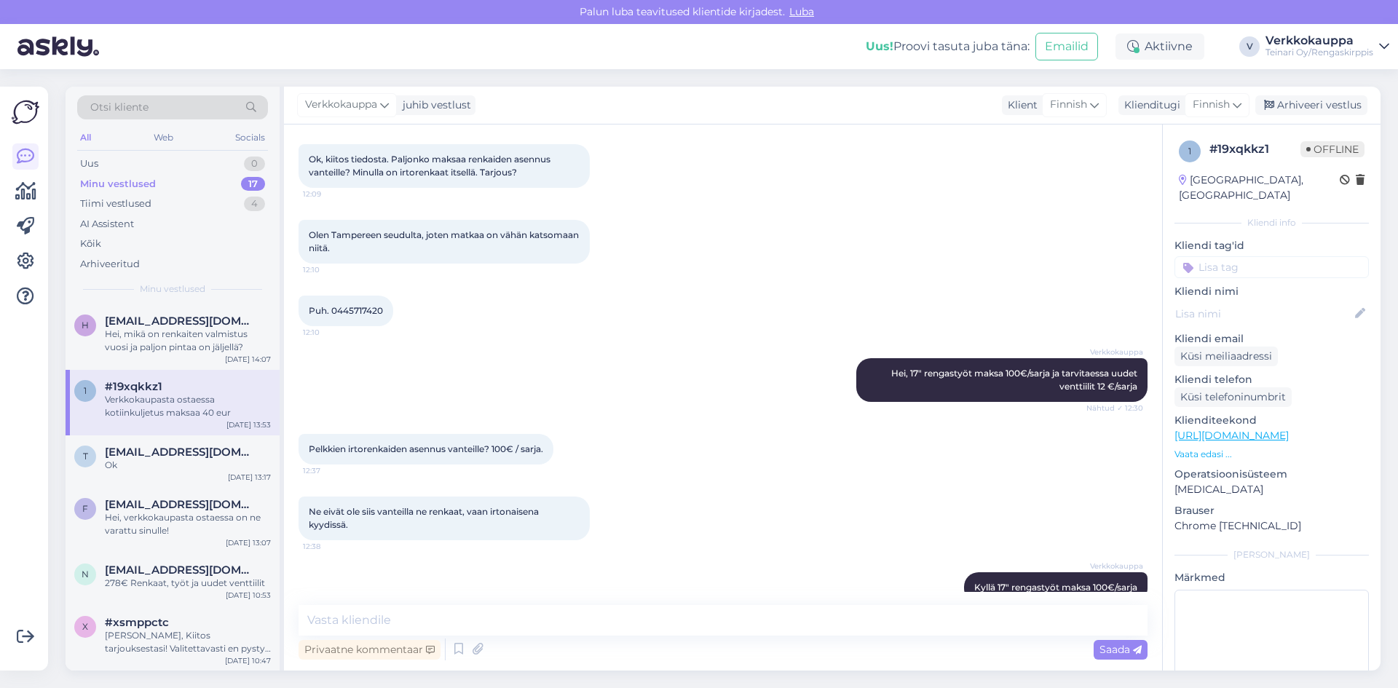
scroll to position [489, 0]
